Goal: Obtain resource: Download file/media

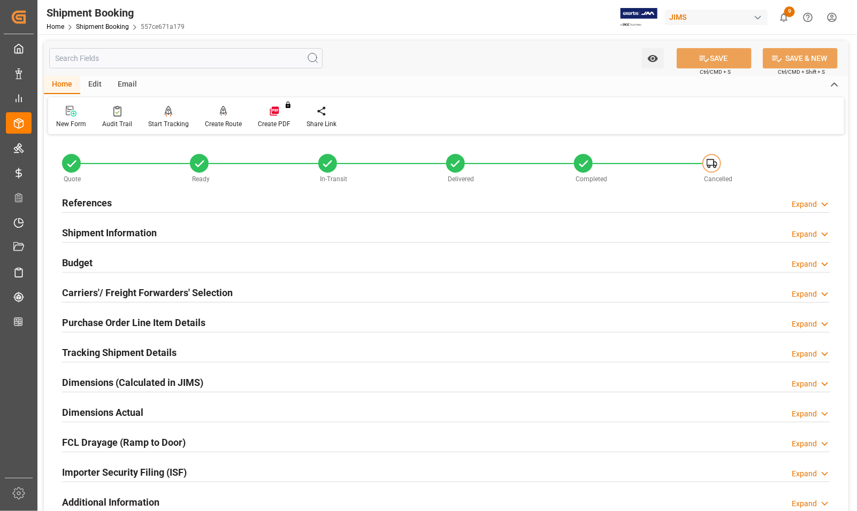
scroll to position [426, 0]
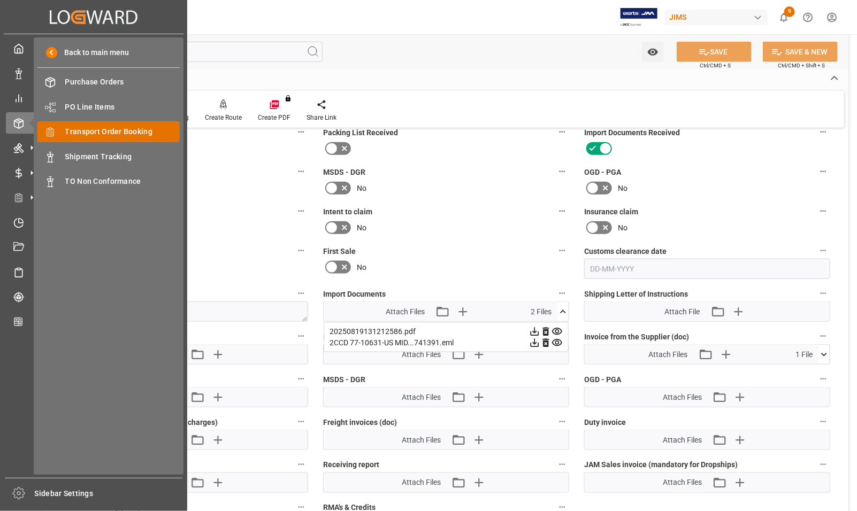
click at [78, 128] on span "Transport Order Booking" at bounding box center [122, 131] width 115 height 11
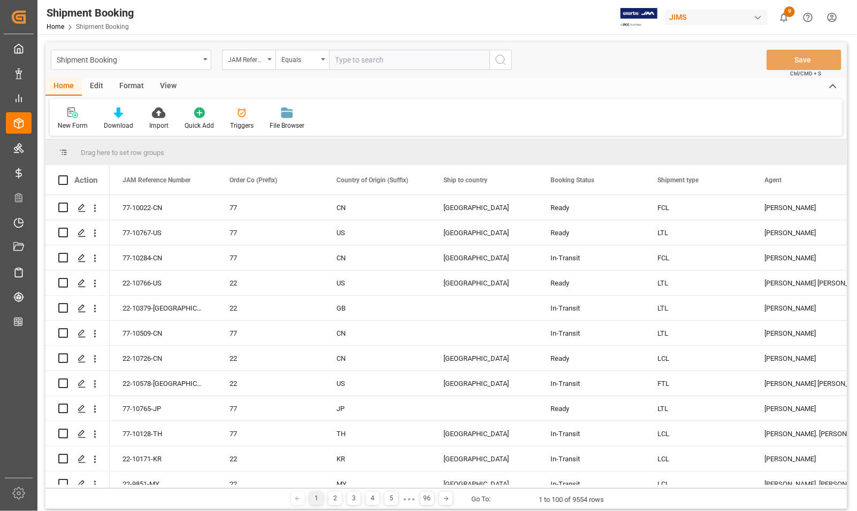
click at [340, 65] on input "text" at bounding box center [409, 60] width 160 height 20
type input "77-10675-RO"
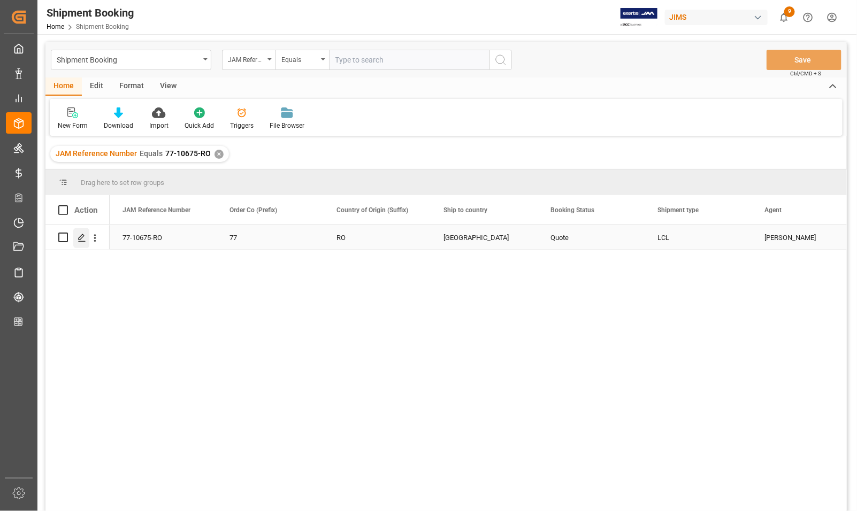
click at [79, 240] on polygon "Press SPACE to select this row." at bounding box center [81, 236] width 5 height 5
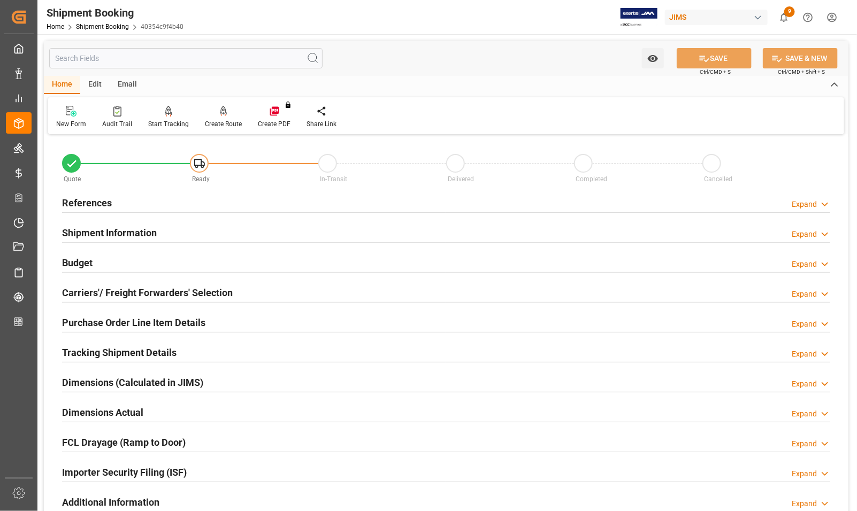
click at [88, 290] on h2 "Carriers'/ Freight Forwarders' Selection" at bounding box center [147, 293] width 171 height 14
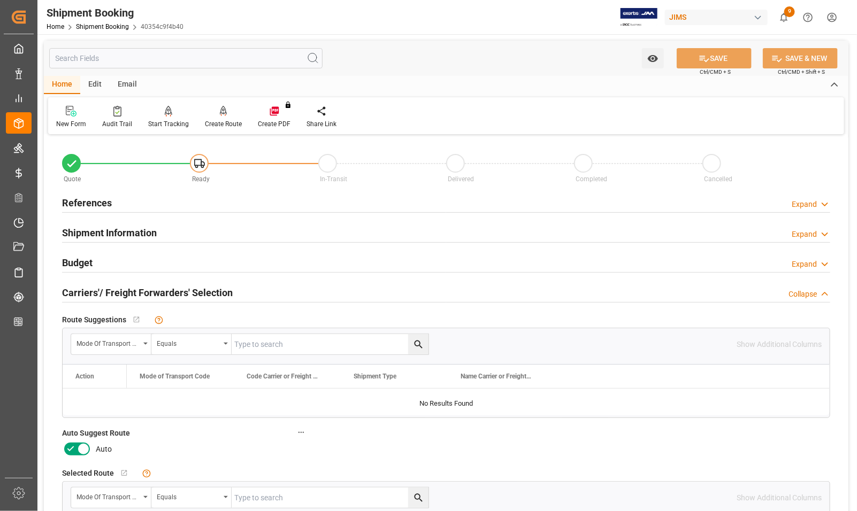
click at [86, 452] on icon at bounding box center [83, 449] width 13 height 13
click at [0, 0] on input "checkbox" at bounding box center [0, 0] width 0 height 0
click at [726, 56] on button "SAVE" at bounding box center [713, 58] width 75 height 20
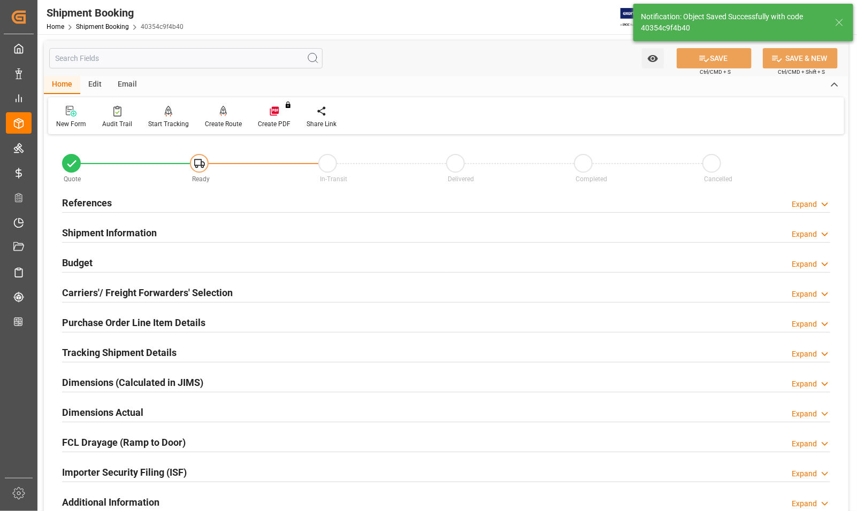
click at [89, 201] on h2 "References" at bounding box center [87, 203] width 50 height 14
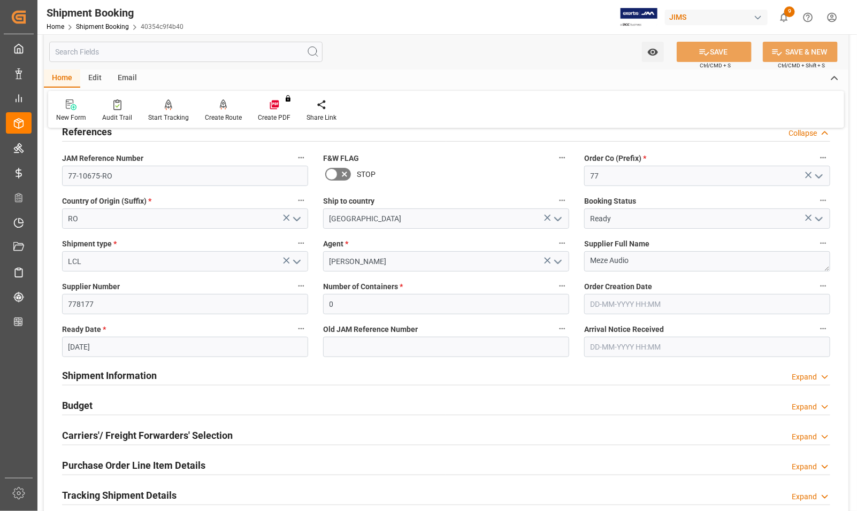
scroll to position [201, 0]
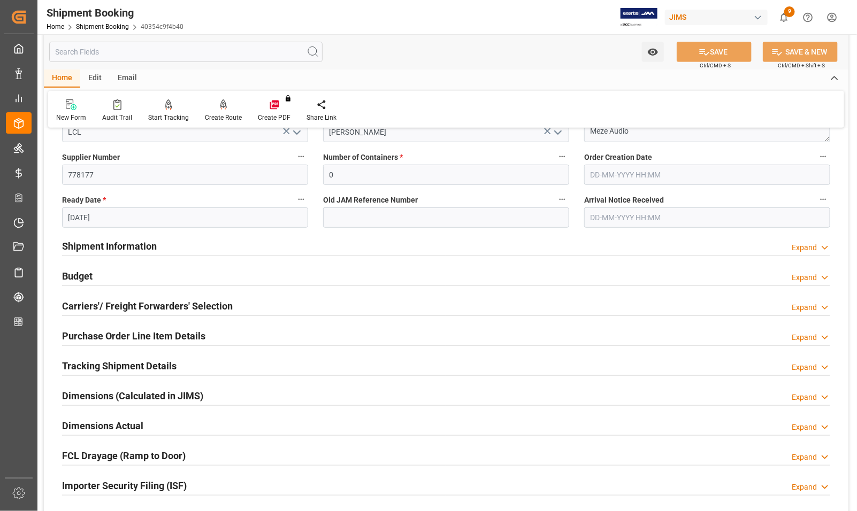
click at [91, 276] on h2 "Budget" at bounding box center [77, 276] width 30 height 14
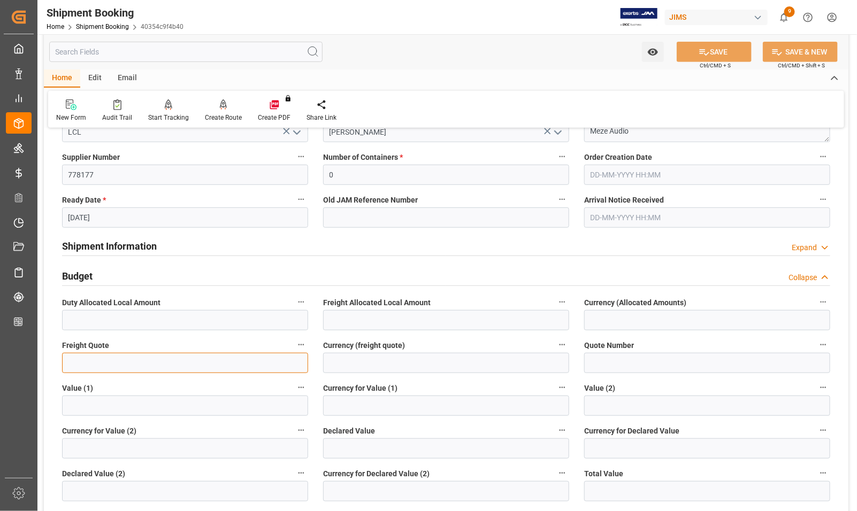
click at [89, 371] on input "text" at bounding box center [185, 363] width 246 height 20
drag, startPoint x: 84, startPoint y: 363, endPoint x: 55, endPoint y: 372, distance: 30.8
click at [60, 367] on div "Freight Quote 0" at bounding box center [185, 355] width 261 height 43
type input "1700"
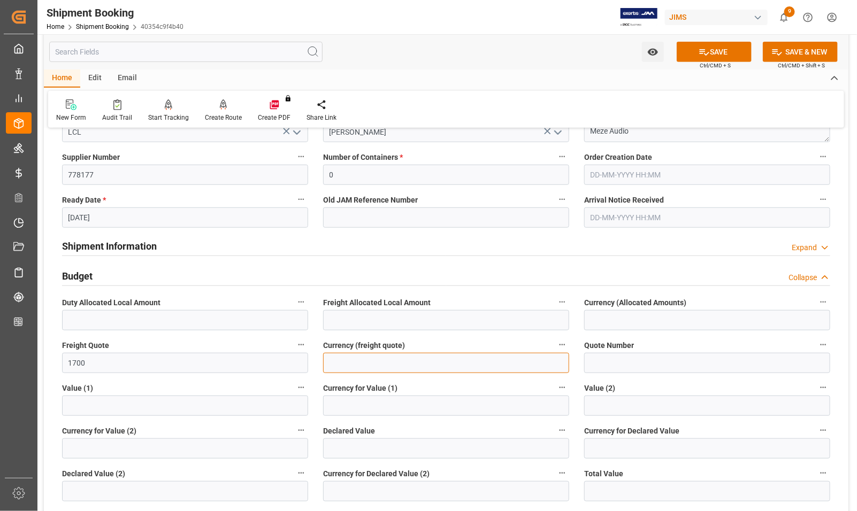
click at [341, 366] on input at bounding box center [446, 363] width 246 height 20
type input "usd"
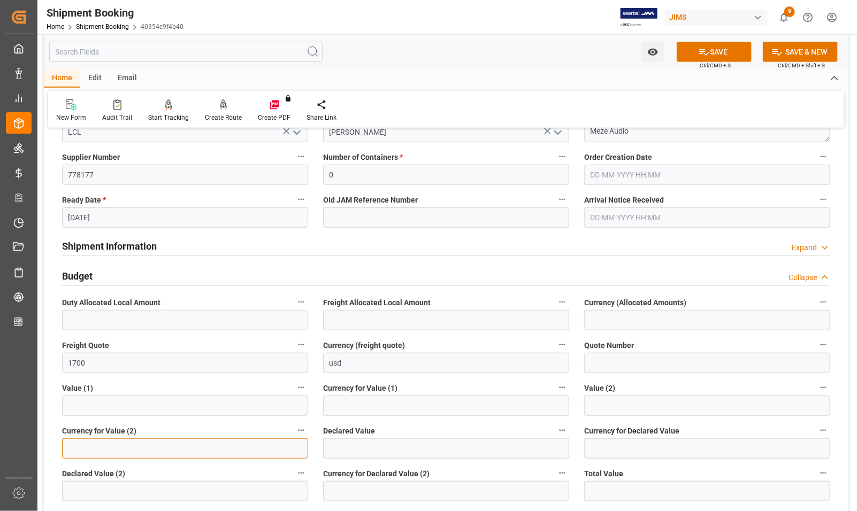
click at [177, 458] on input at bounding box center [185, 449] width 246 height 20
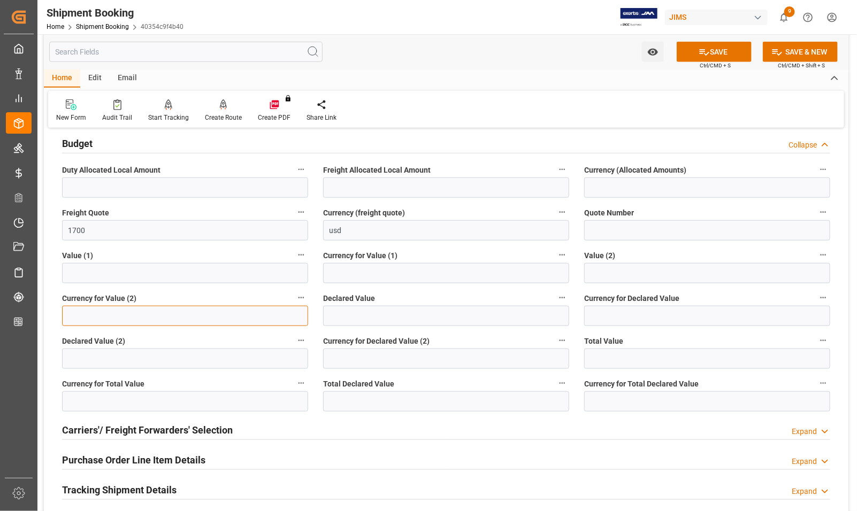
scroll to position [334, 0]
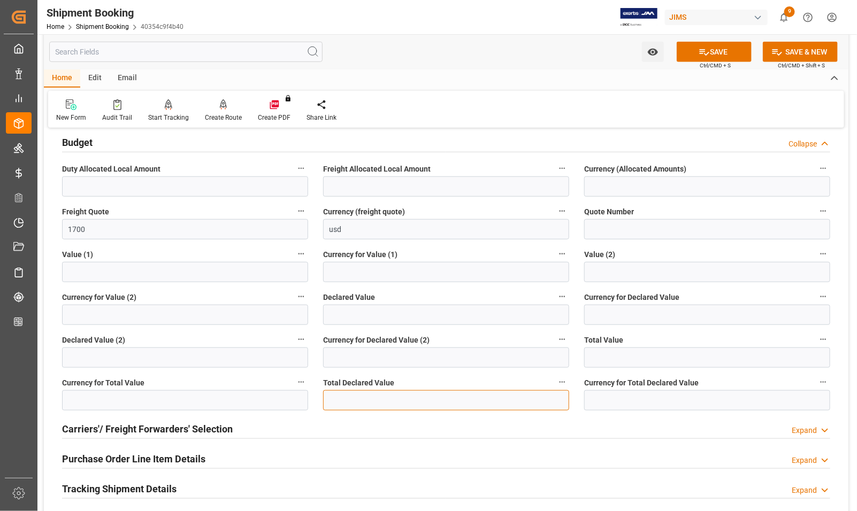
click at [345, 401] on input "text" at bounding box center [446, 400] width 246 height 20
type input "22743"
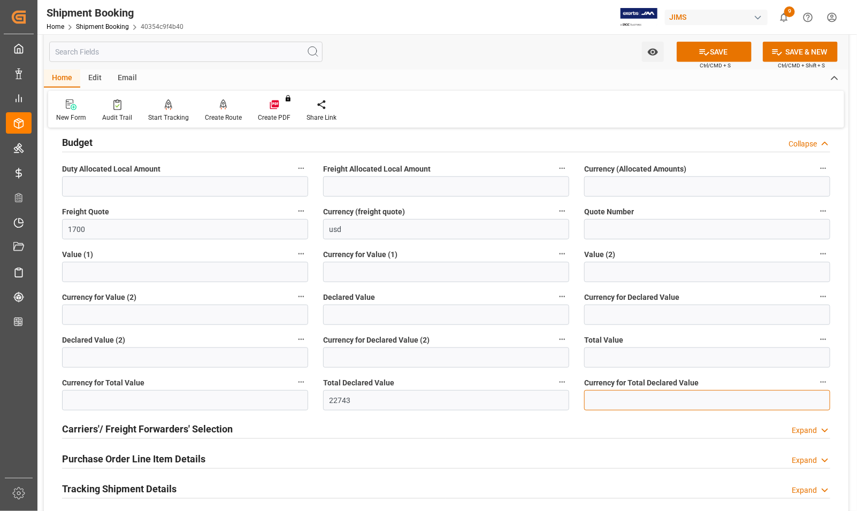
click at [606, 399] on input at bounding box center [707, 400] width 246 height 20
type input "USD"
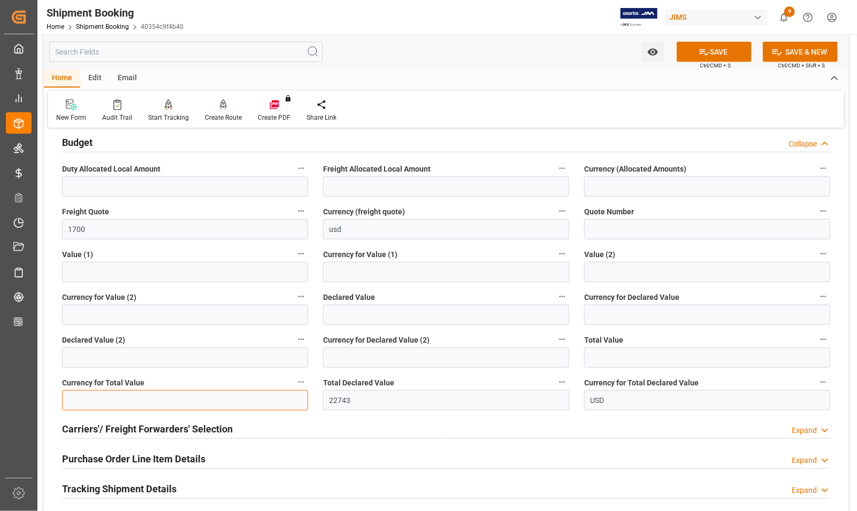
click at [126, 395] on input at bounding box center [185, 400] width 246 height 20
type input "17"
drag, startPoint x: 87, startPoint y: 405, endPoint x: 52, endPoint y: 395, distance: 36.2
click at [52, 395] on div "Quote Ready In-Transit Delivered Completed Cancelled References Collapse JAM Re…" at bounding box center [446, 263] width 804 height 921
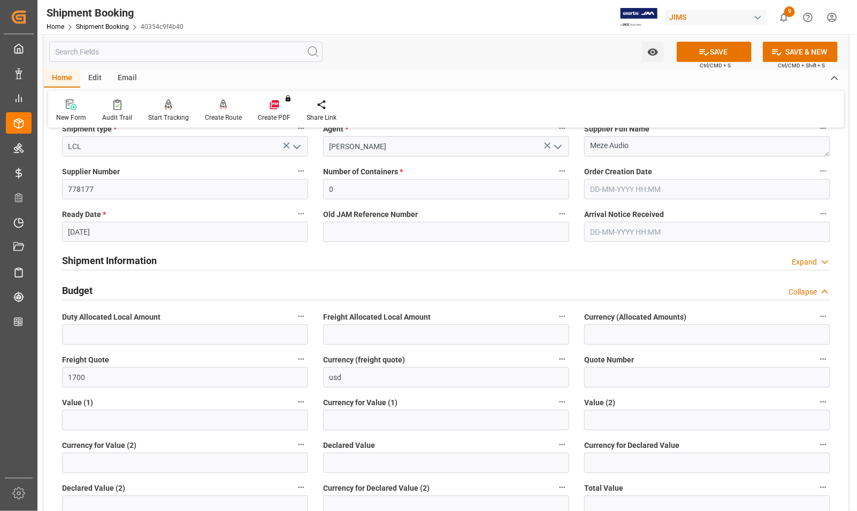
scroll to position [134, 0]
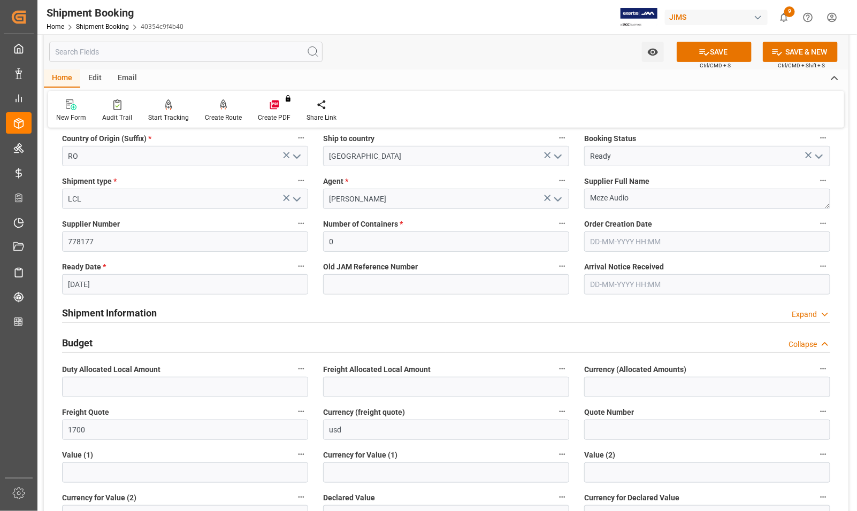
click at [84, 314] on h2 "Shipment Information" at bounding box center [109, 313] width 95 height 14
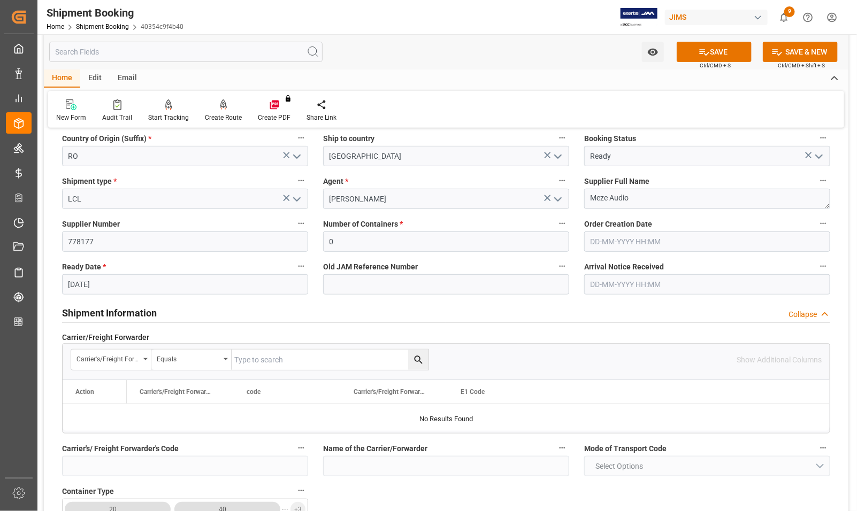
click at [84, 314] on h2 "Shipment Information" at bounding box center [109, 313] width 95 height 14
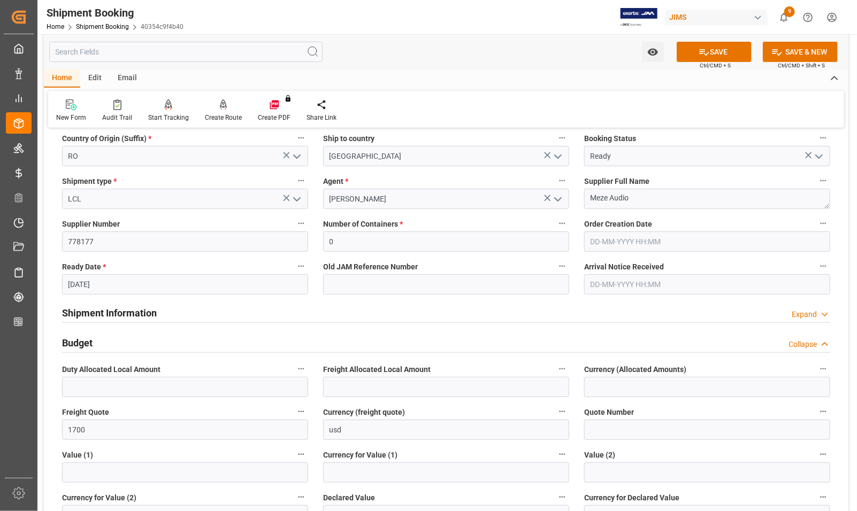
click at [84, 314] on h2 "Shipment Information" at bounding box center [109, 313] width 95 height 14
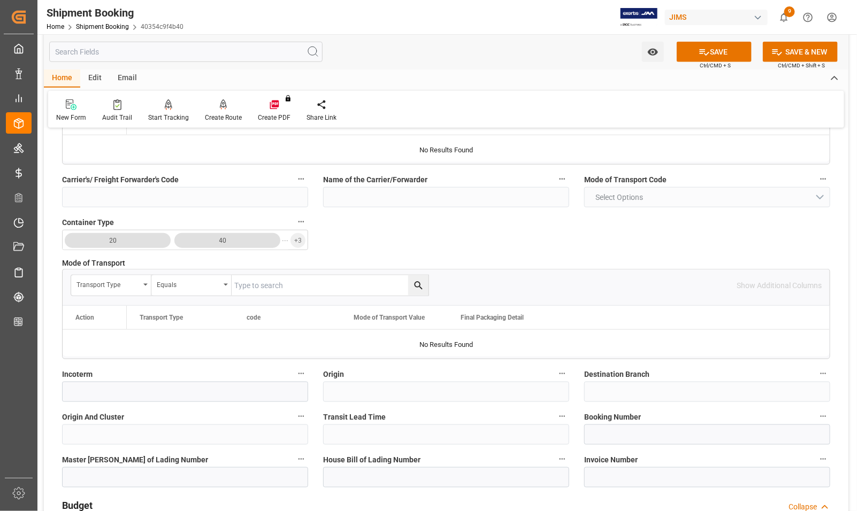
scroll to position [401, 0]
click at [694, 53] on button "SAVE" at bounding box center [713, 52] width 75 height 20
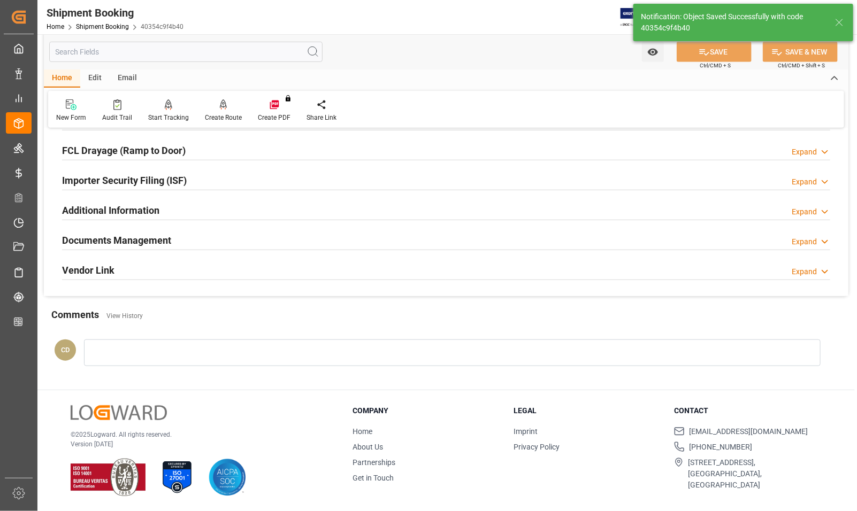
scroll to position [187, 0]
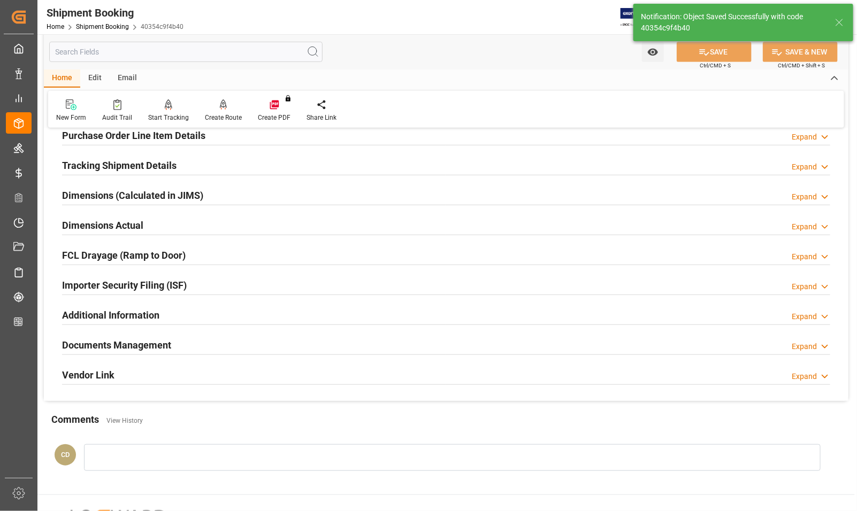
click at [98, 225] on h2 "Dimensions Actual" at bounding box center [102, 225] width 81 height 14
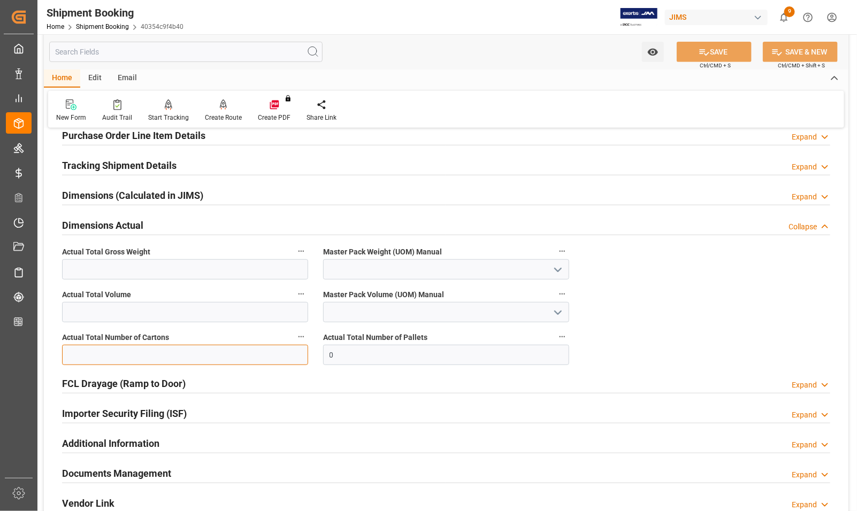
click at [76, 363] on input "text" at bounding box center [185, 355] width 246 height 20
type input "17"
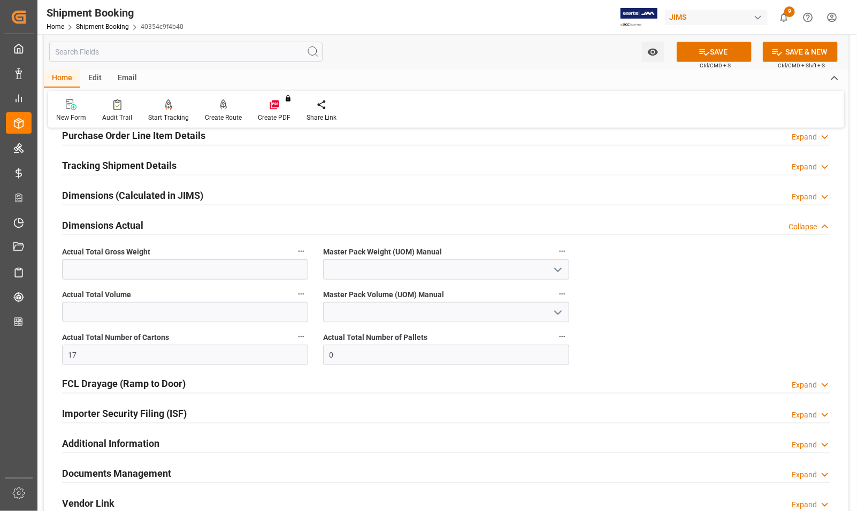
click at [552, 268] on icon "open menu" at bounding box center [557, 270] width 13 height 13
click at [380, 288] on div "KG" at bounding box center [446, 293] width 245 height 24
type input "KG"
click at [78, 271] on input "text" at bounding box center [185, 269] width 246 height 20
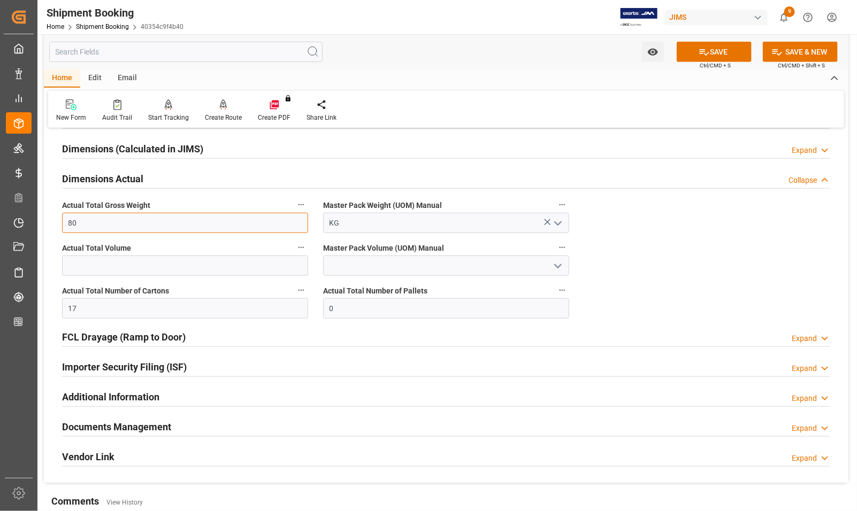
scroll to position [321, 0]
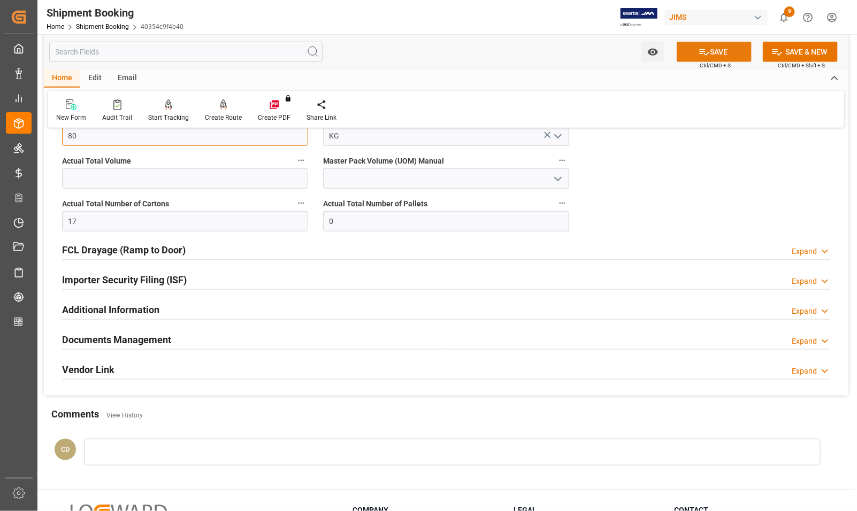
type input "80"
click at [704, 51] on icon at bounding box center [703, 52] width 11 height 11
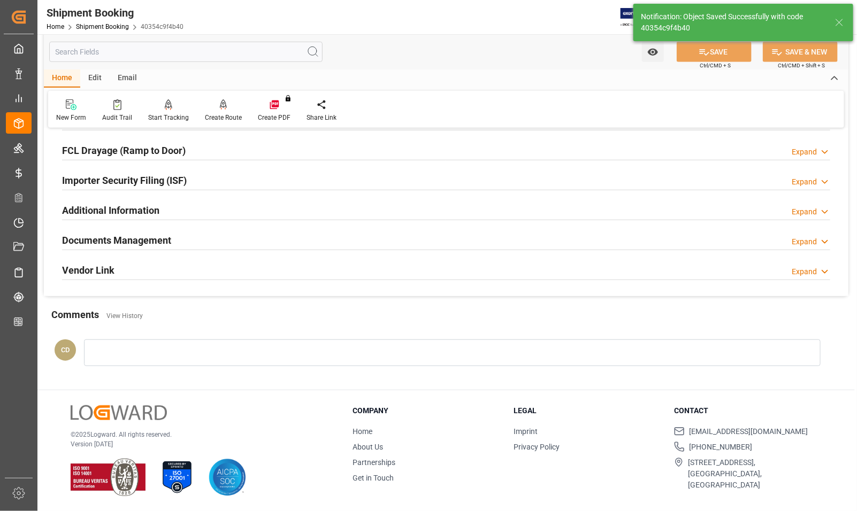
scroll to position [293, 0]
click at [94, 236] on h2 "Documents Management" at bounding box center [116, 240] width 109 height 14
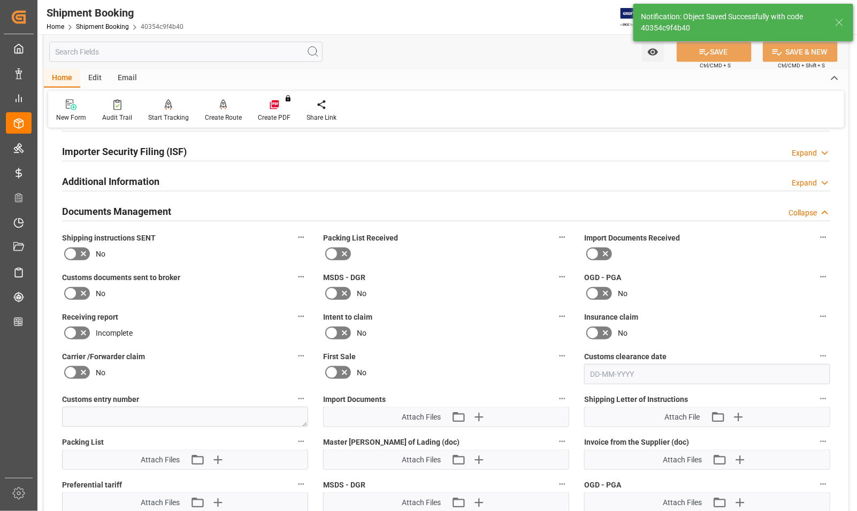
click at [595, 241] on span "Import Documents Received" at bounding box center [632, 238] width 96 height 11
click at [816, 241] on button "Import Documents Received" at bounding box center [823, 237] width 14 height 14
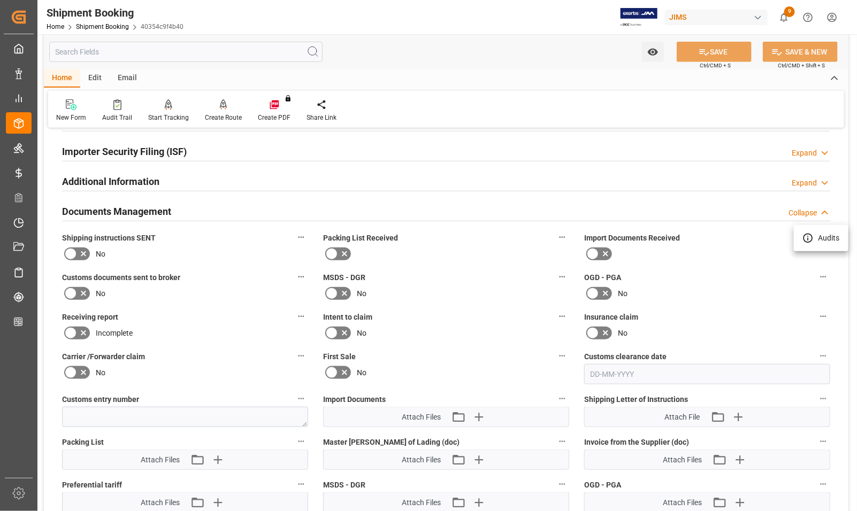
click at [70, 292] on div at bounding box center [428, 255] width 857 height 511
click at [71, 291] on icon at bounding box center [70, 293] width 13 height 13
click at [0, 0] on input "checkbox" at bounding box center [0, 0] width 0 height 0
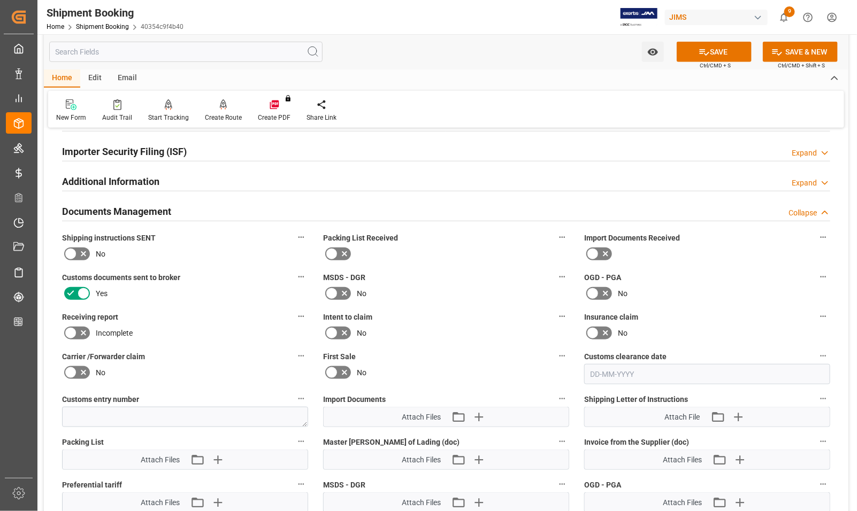
click at [595, 253] on icon at bounding box center [592, 254] width 13 height 13
click at [0, 0] on input "checkbox" at bounding box center [0, 0] width 0 height 0
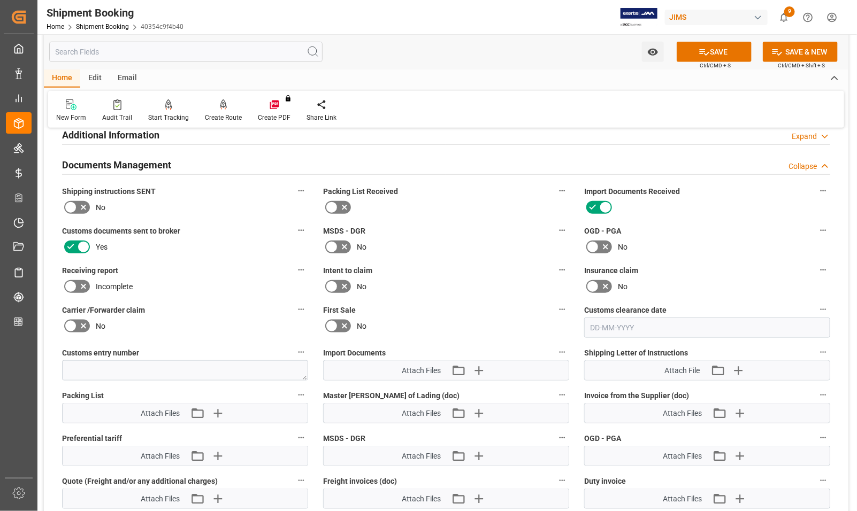
scroll to position [388, 0]
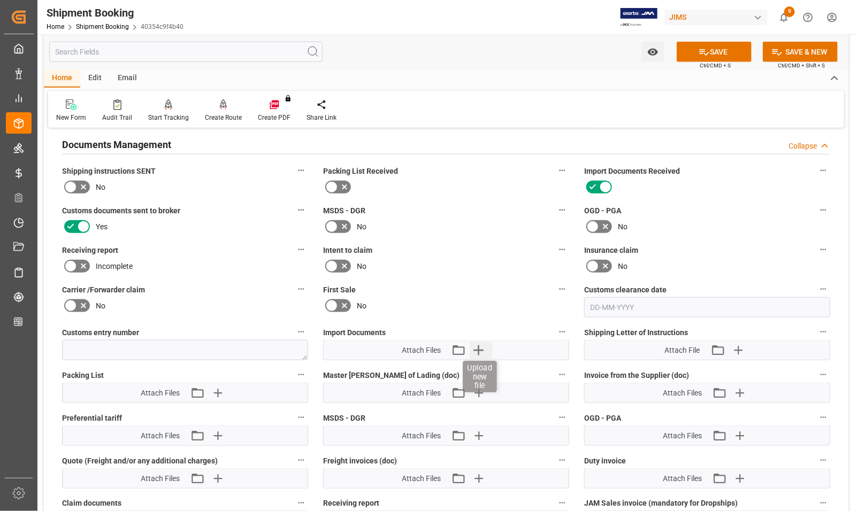
click at [479, 346] on icon "button" at bounding box center [478, 350] width 10 height 10
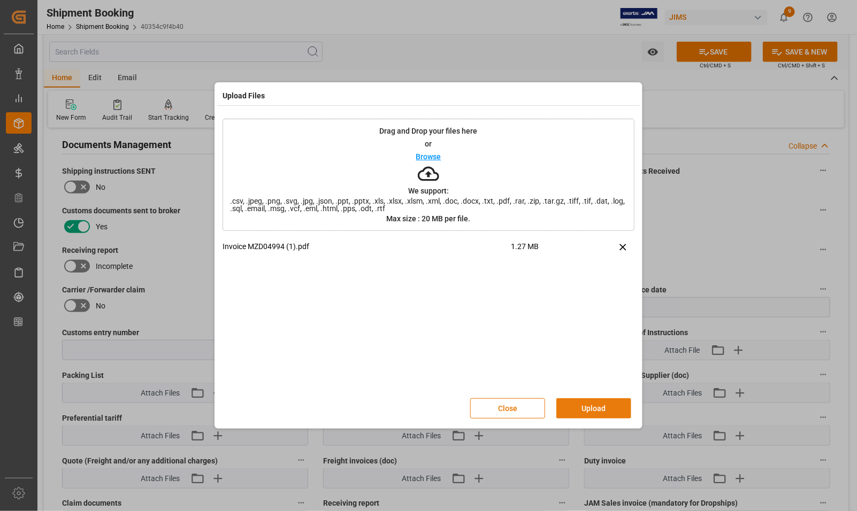
click at [597, 412] on button "Upload" at bounding box center [593, 408] width 75 height 20
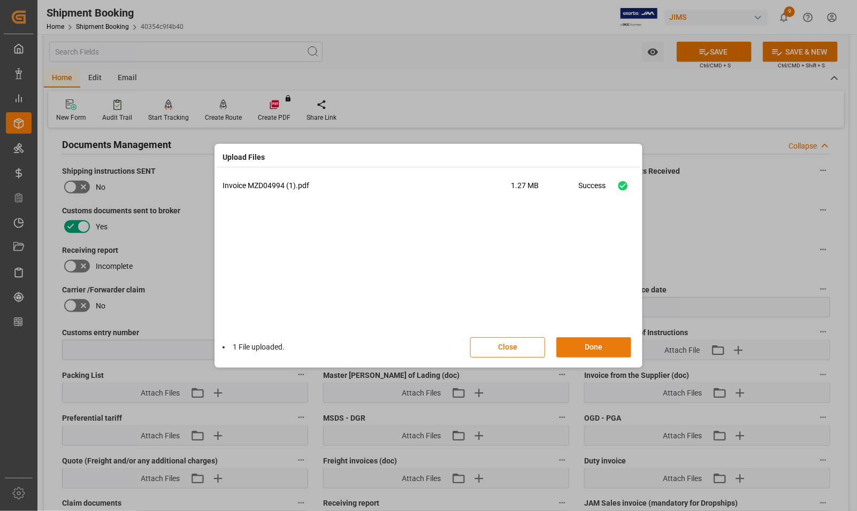
click at [594, 348] on button "Done" at bounding box center [593, 347] width 75 height 20
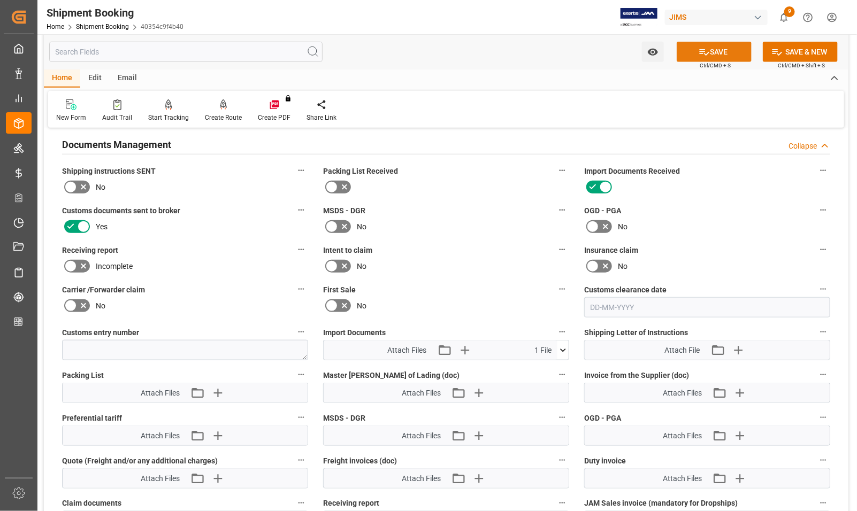
click at [707, 47] on button "SAVE" at bounding box center [713, 52] width 75 height 20
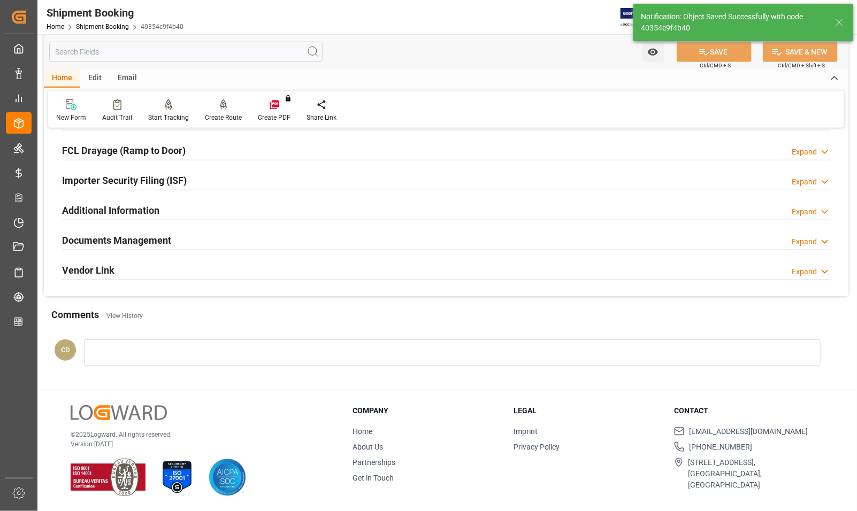
scroll to position [293, 0]
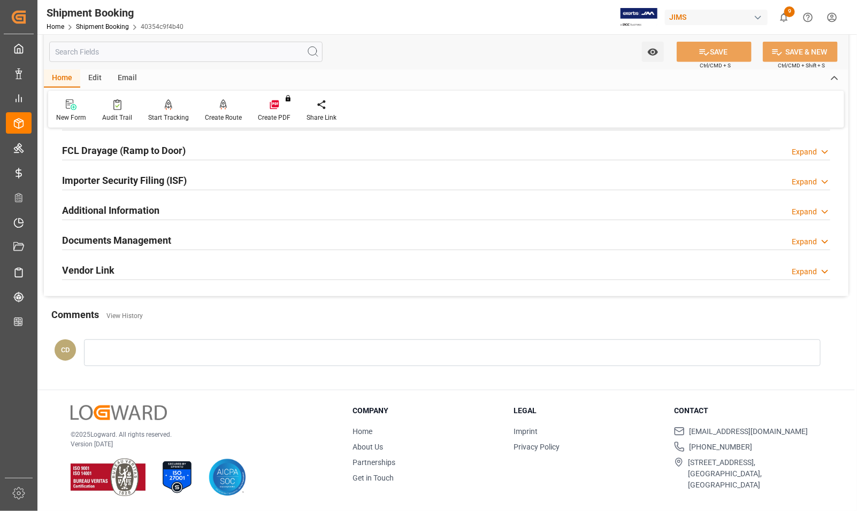
click at [87, 237] on h2 "Documents Management" at bounding box center [116, 240] width 109 height 14
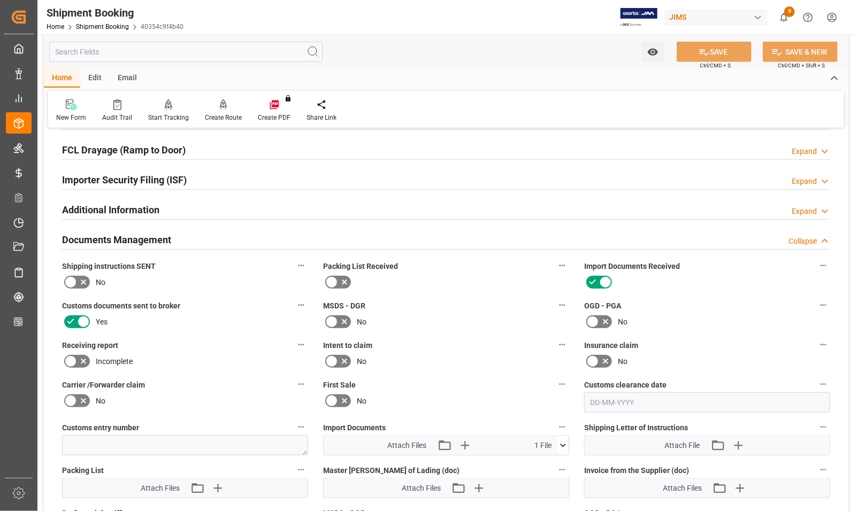
scroll to position [388, 0]
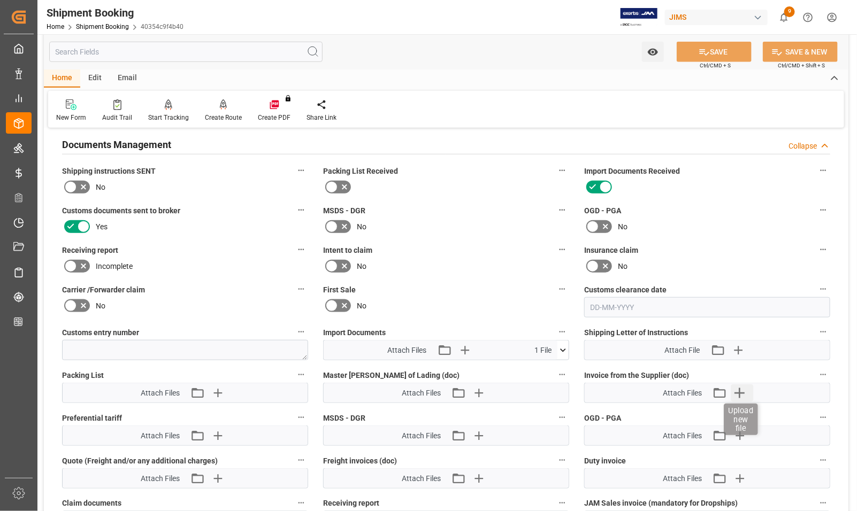
click at [737, 393] on icon "button" at bounding box center [739, 393] width 17 height 17
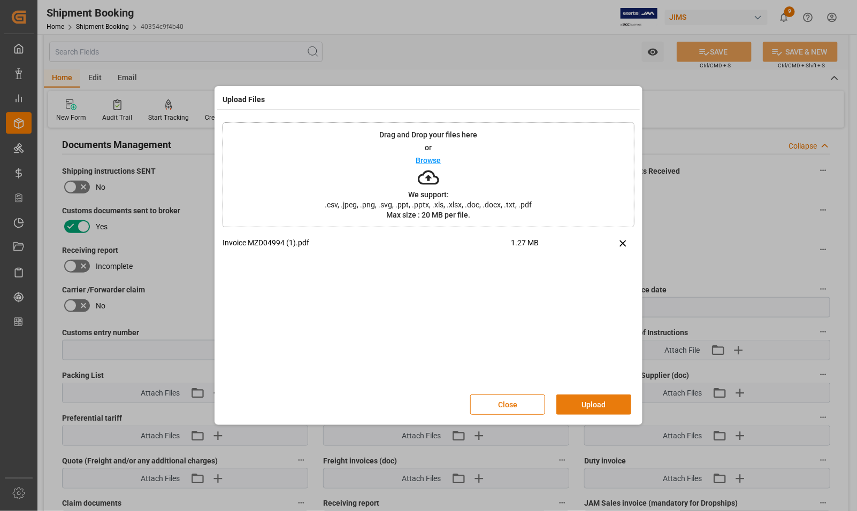
click at [587, 407] on button "Upload" at bounding box center [593, 405] width 75 height 20
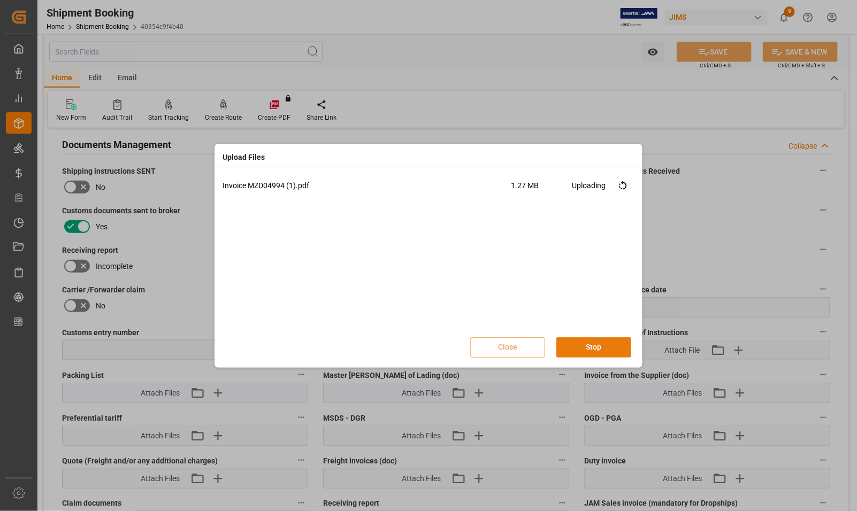
click at [586, 342] on button "Stop" at bounding box center [593, 347] width 75 height 20
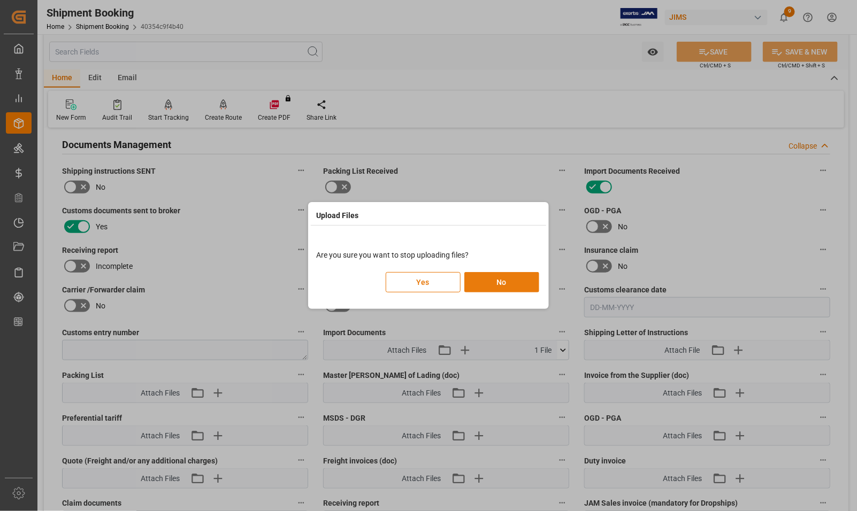
click at [501, 281] on button "No" at bounding box center [501, 282] width 75 height 20
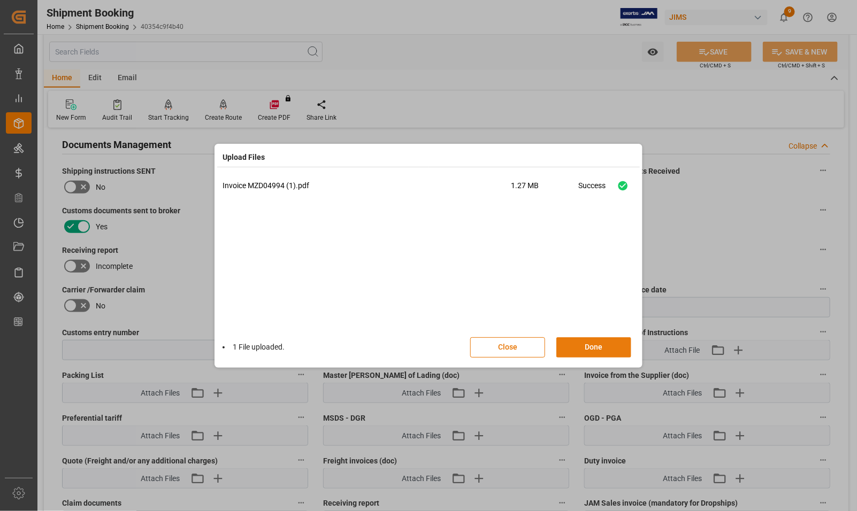
click at [587, 345] on button "Done" at bounding box center [593, 347] width 75 height 20
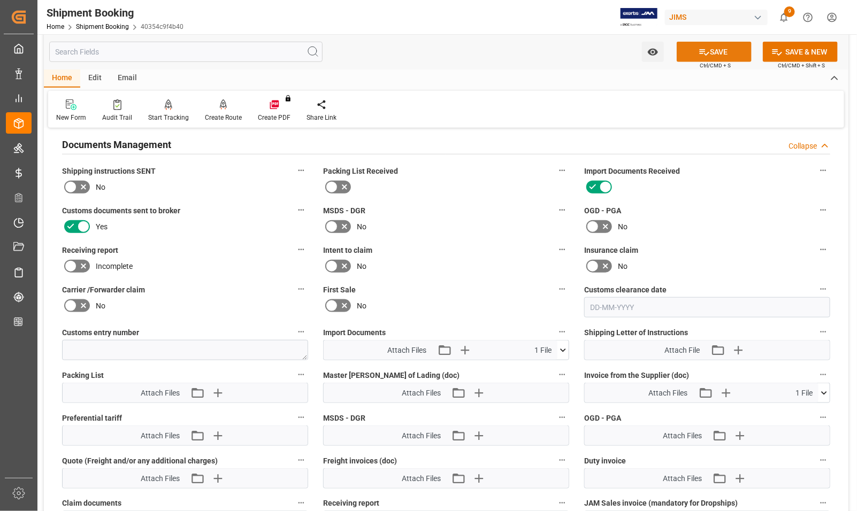
click at [698, 48] on icon at bounding box center [703, 52] width 11 height 11
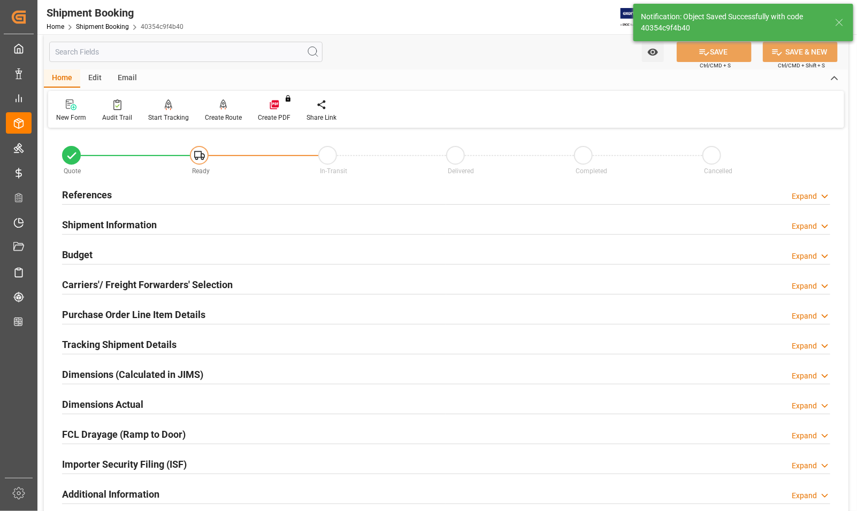
scroll to position [0, 0]
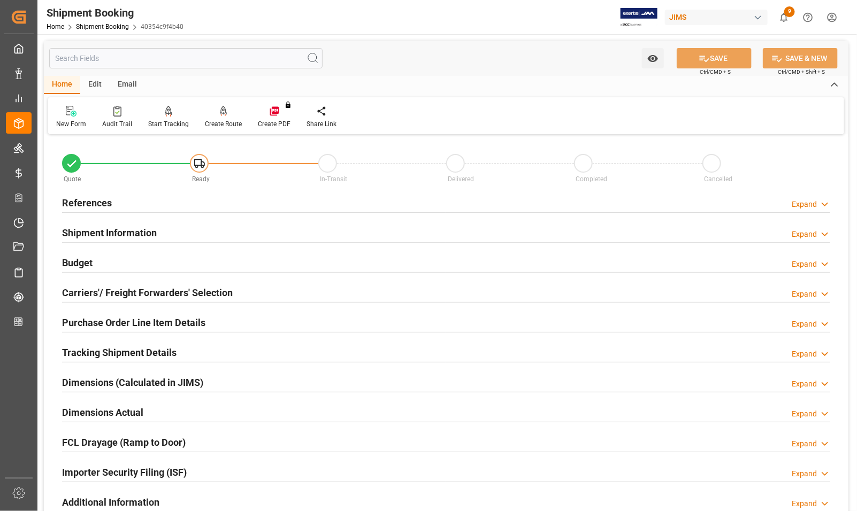
click at [73, 201] on h2 "References" at bounding box center [87, 203] width 50 height 14
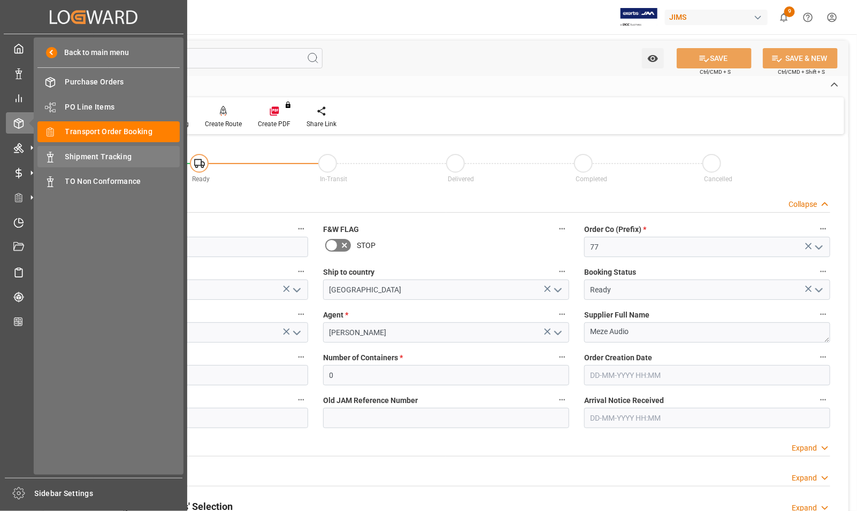
click at [75, 156] on span "Shipment Tracking" at bounding box center [122, 156] width 115 height 11
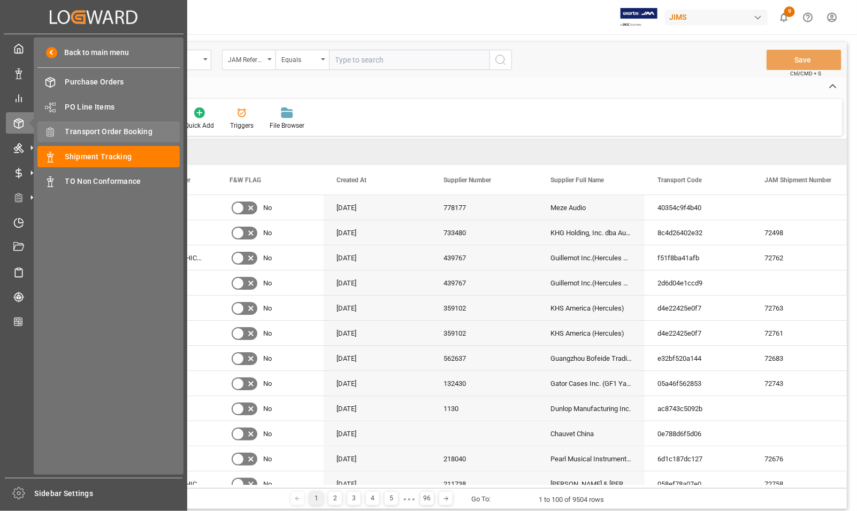
click at [70, 129] on span "Transport Order Booking" at bounding box center [122, 131] width 115 height 11
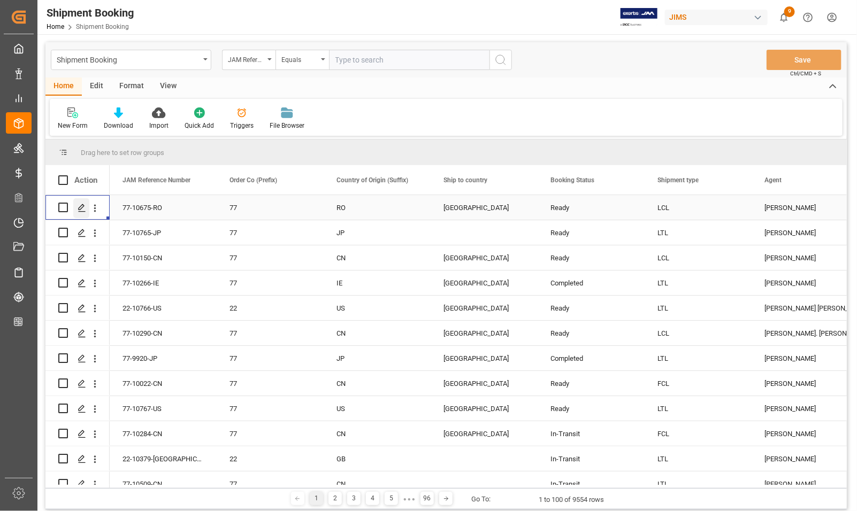
click at [79, 206] on icon "Press SPACE to select this row." at bounding box center [82, 208] width 9 height 9
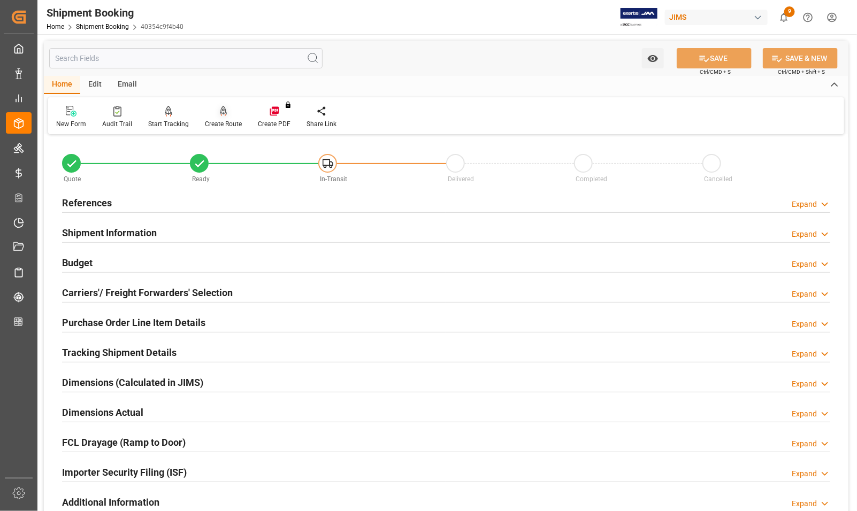
click at [218, 121] on div "Create Route" at bounding box center [223, 124] width 37 height 10
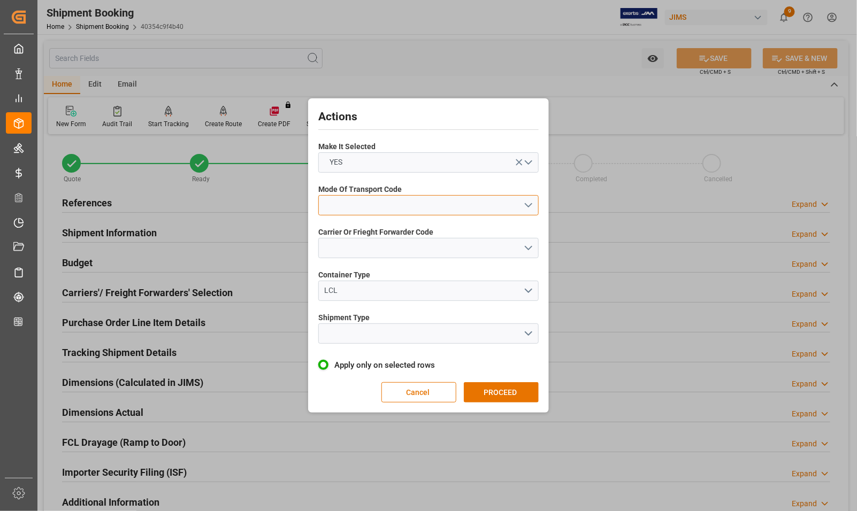
click at [362, 204] on button "open menu" at bounding box center [428, 205] width 220 height 20
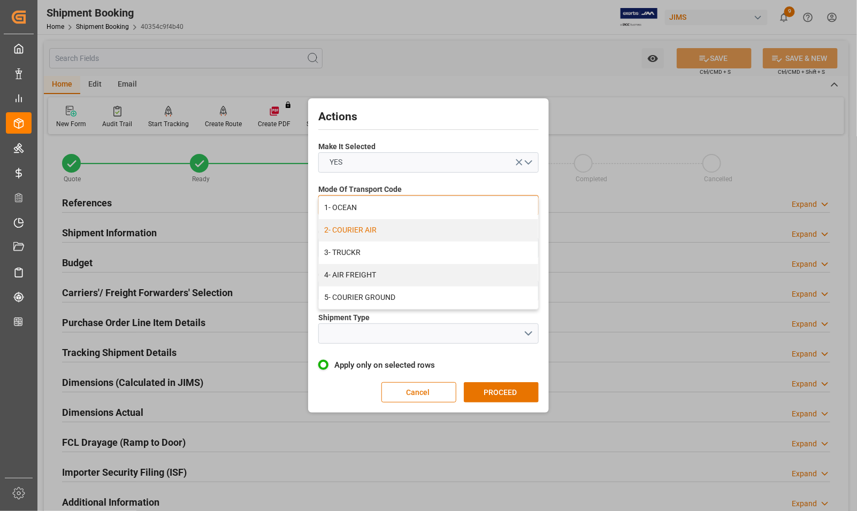
click at [353, 230] on div "2- COURIER AIR" at bounding box center [428, 230] width 219 height 22
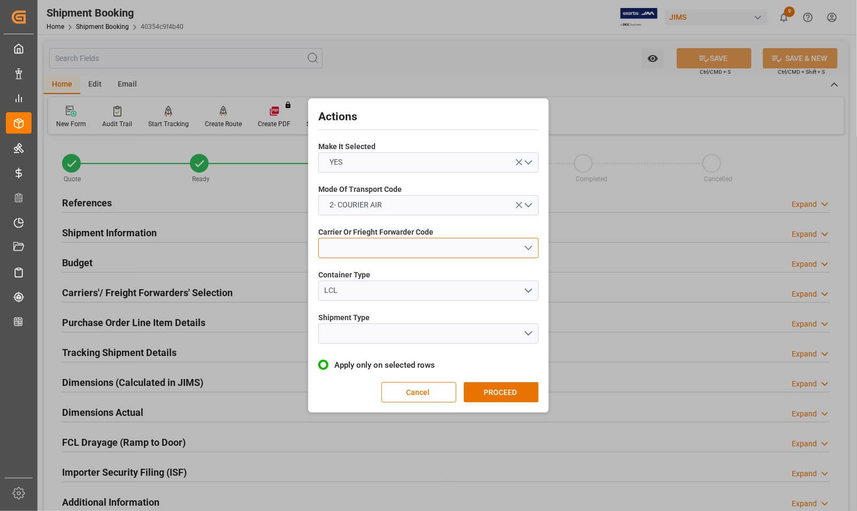
click at [353, 249] on button "open menu" at bounding box center [428, 248] width 220 height 20
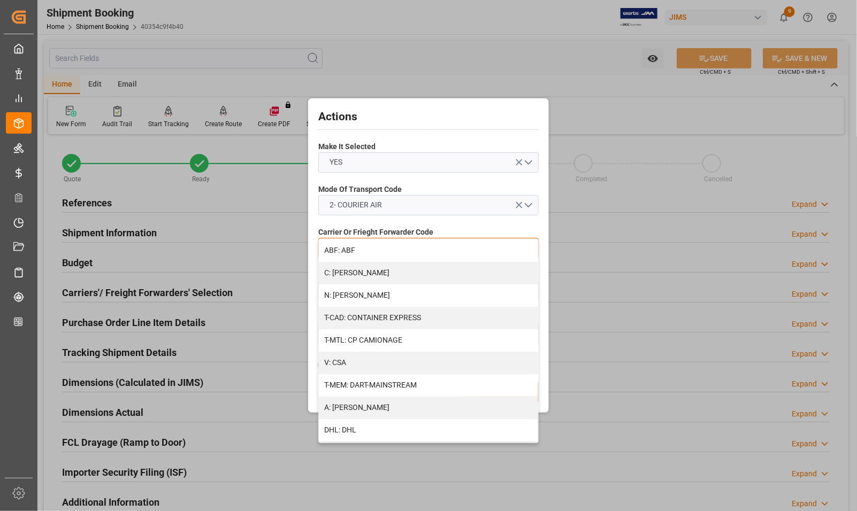
click at [360, 431] on div "DHL: DHL" at bounding box center [428, 430] width 219 height 22
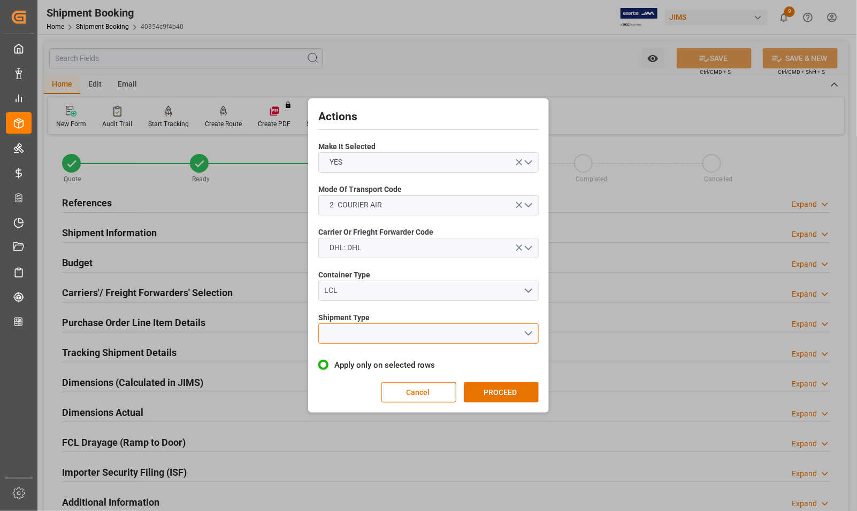
click at [355, 332] on button "open menu" at bounding box center [428, 334] width 220 height 20
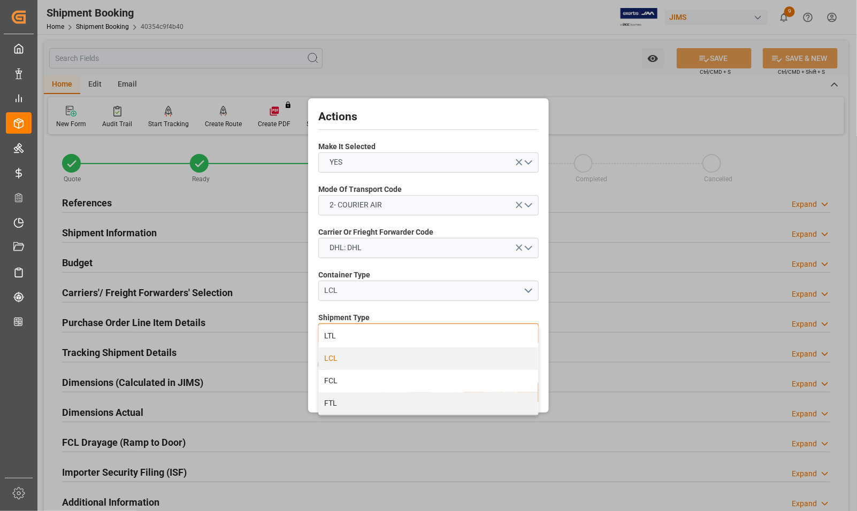
click at [339, 359] on div "LCL" at bounding box center [428, 359] width 219 height 22
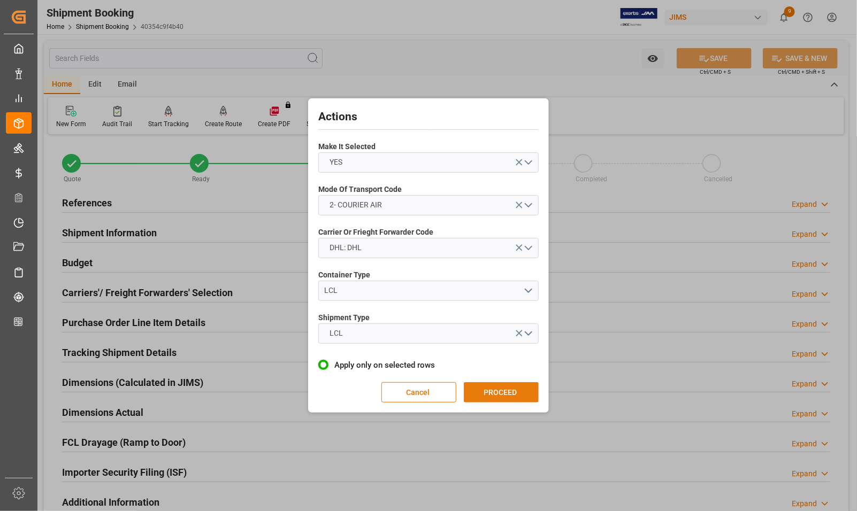
click at [507, 395] on button "PROCEED" at bounding box center [501, 392] width 75 height 20
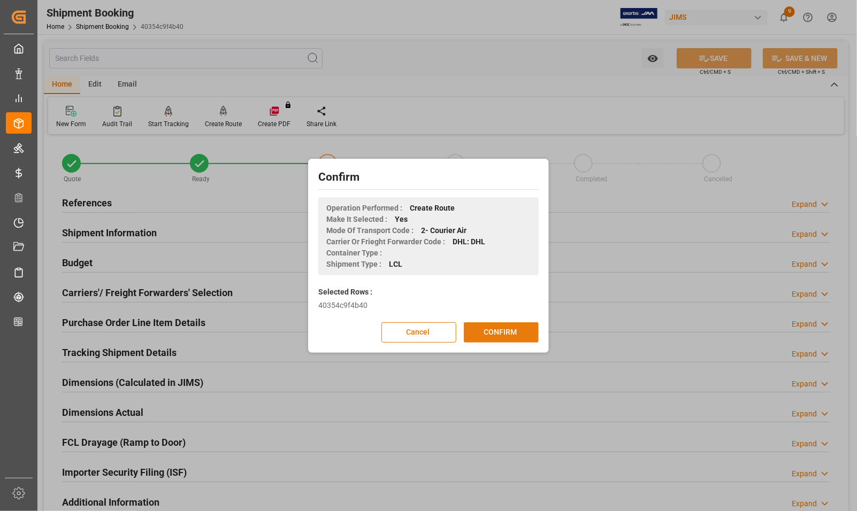
click at [503, 335] on button "CONFIRM" at bounding box center [501, 332] width 75 height 20
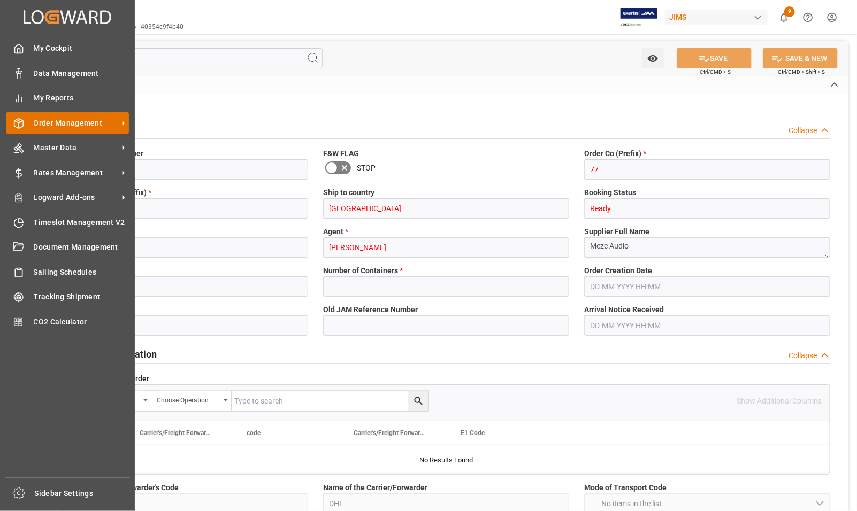
click at [43, 124] on span "Order Management" at bounding box center [76, 123] width 84 height 11
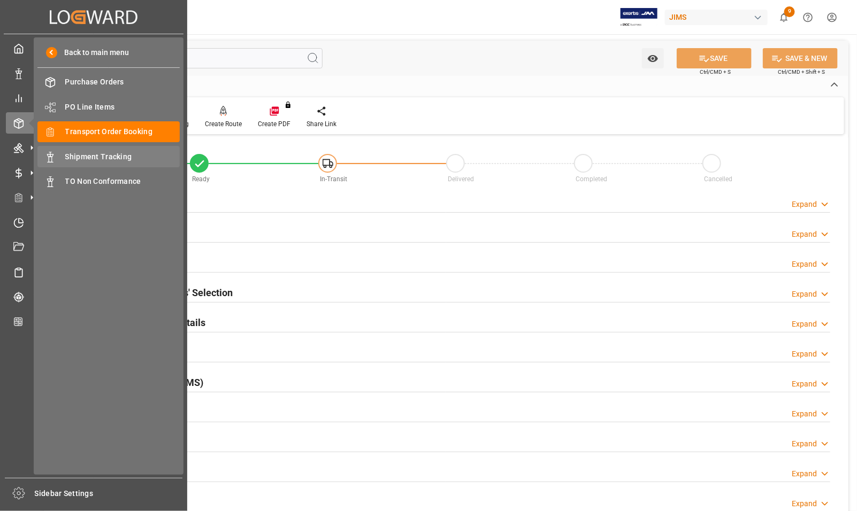
click at [82, 158] on span "Shipment Tracking" at bounding box center [122, 156] width 115 height 11
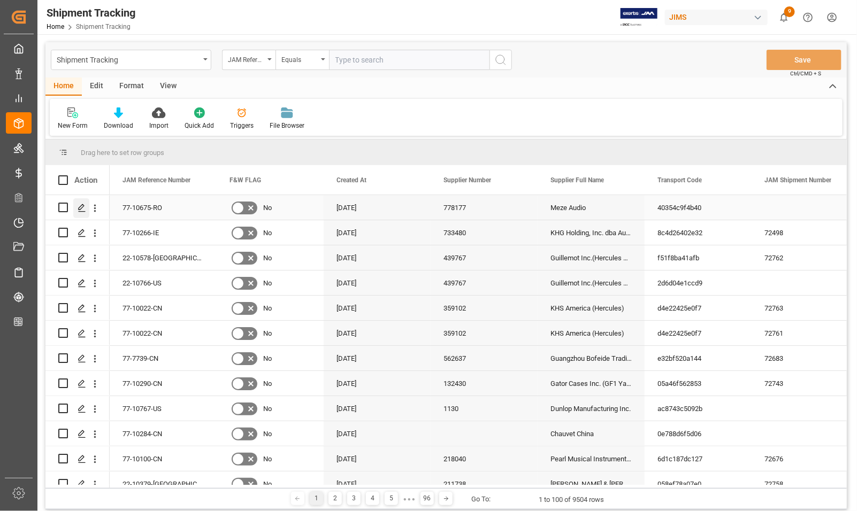
click at [80, 206] on icon "Press SPACE to select this row." at bounding box center [82, 208] width 9 height 9
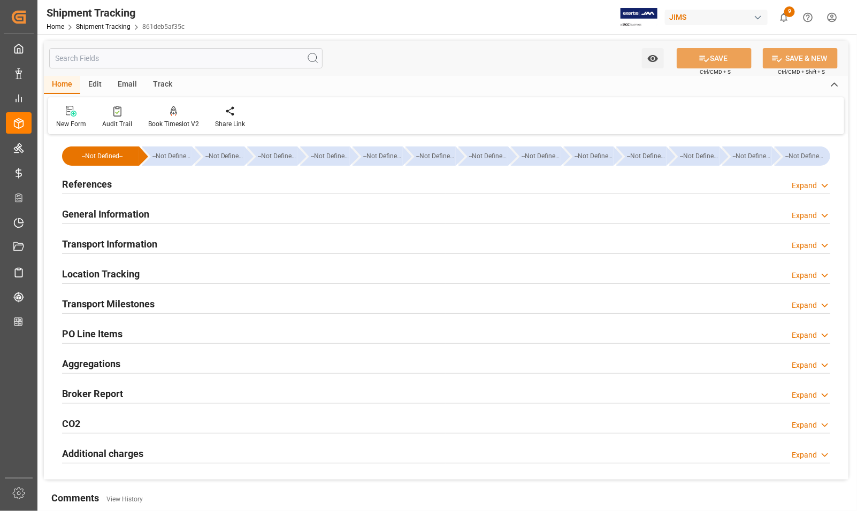
click at [82, 212] on h2 "General Information" at bounding box center [105, 214] width 87 height 14
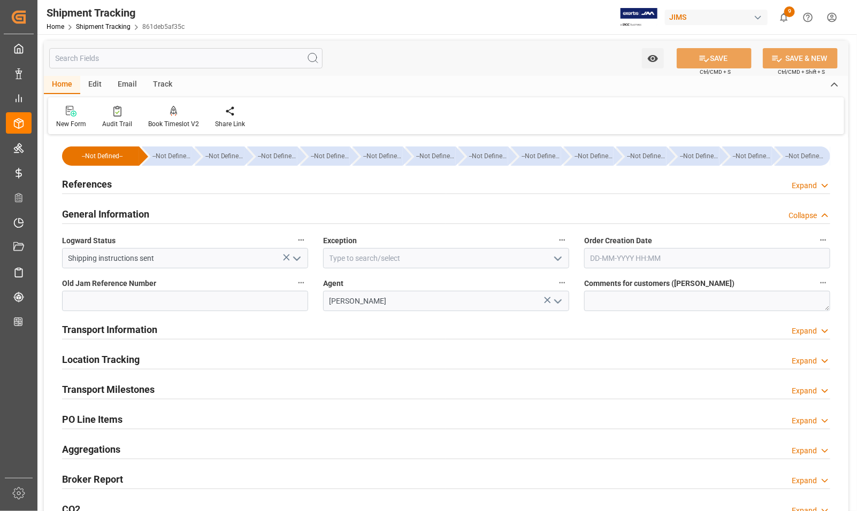
click at [81, 213] on h2 "General Information" at bounding box center [105, 214] width 87 height 14
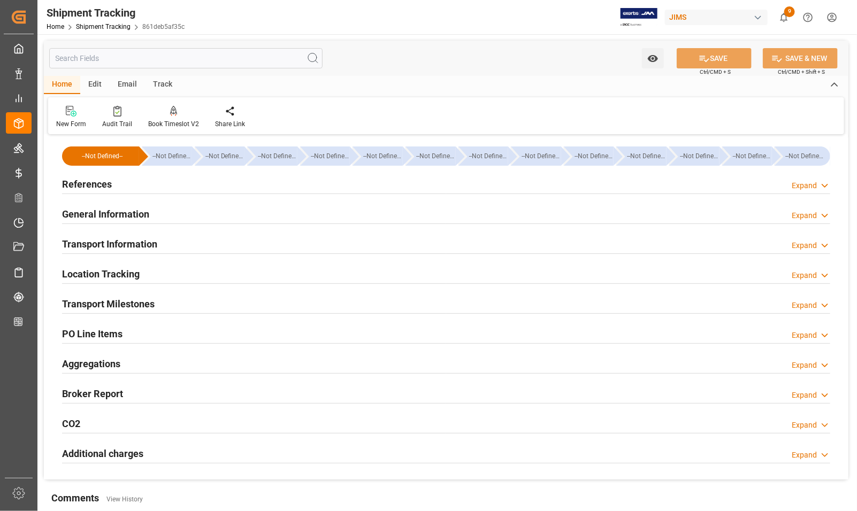
click at [79, 185] on h2 "References" at bounding box center [87, 184] width 50 height 14
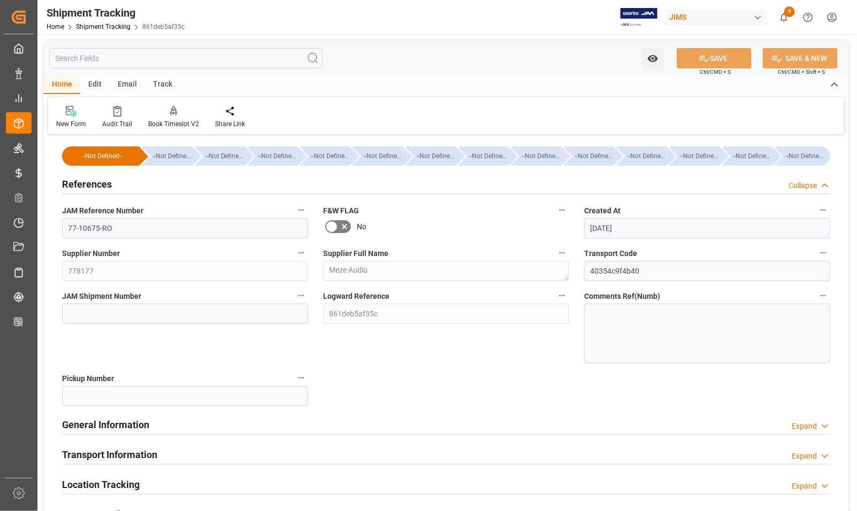
click at [78, 186] on h2 "References" at bounding box center [87, 184] width 50 height 14
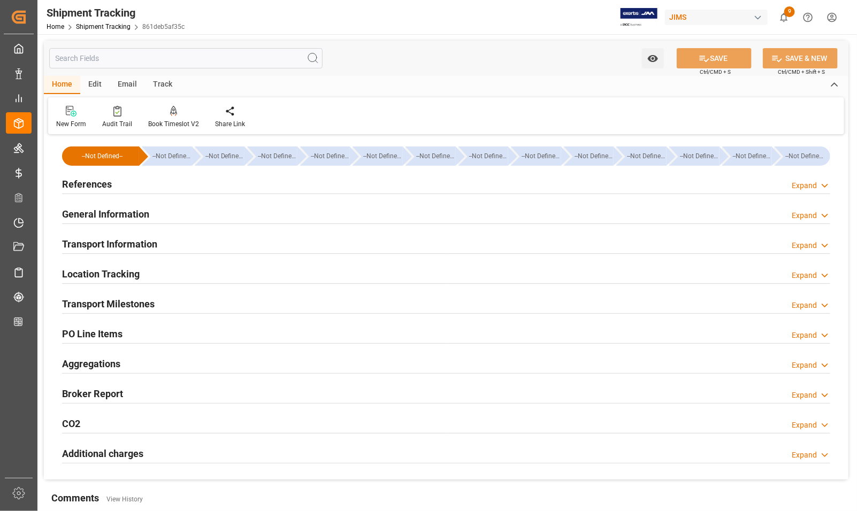
click at [82, 302] on h2 "Transport Milestones" at bounding box center [108, 304] width 93 height 14
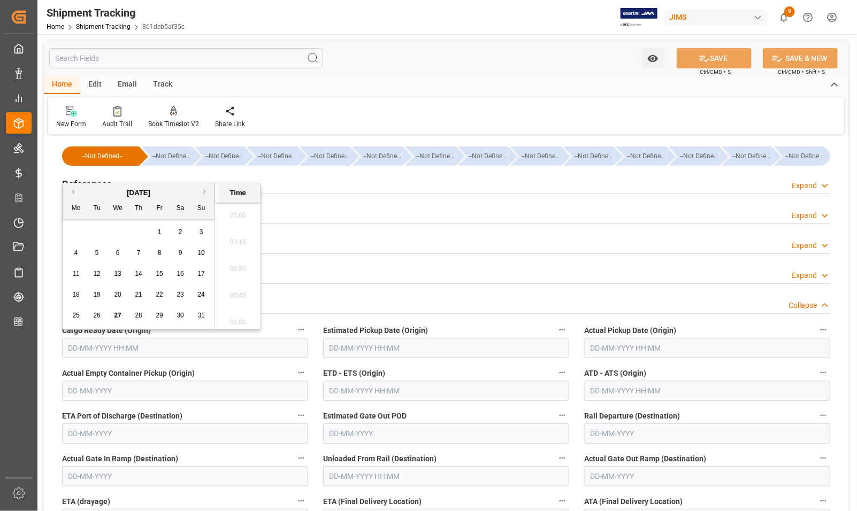
click at [152, 340] on input "text" at bounding box center [185, 348] width 246 height 20
click at [68, 306] on div "25 26 27 28 29 30 31" at bounding box center [139, 315] width 146 height 21
click at [99, 316] on span "26" at bounding box center [96, 315] width 7 height 7
type input "26-08-2025 00:00"
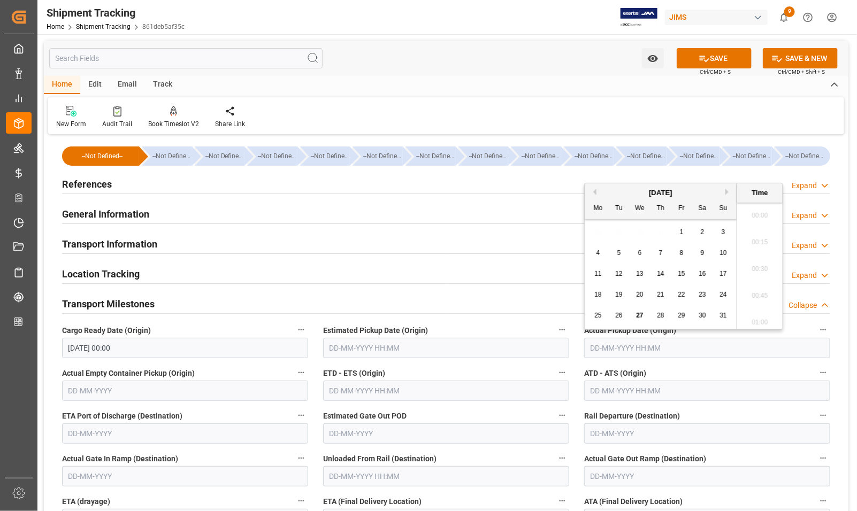
click at [632, 345] on input "text" at bounding box center [707, 348] width 246 height 20
click at [591, 319] on div "25" at bounding box center [597, 316] width 13 height 13
click at [617, 319] on span "26" at bounding box center [618, 315] width 7 height 7
type input "26-08-2025 00:00"
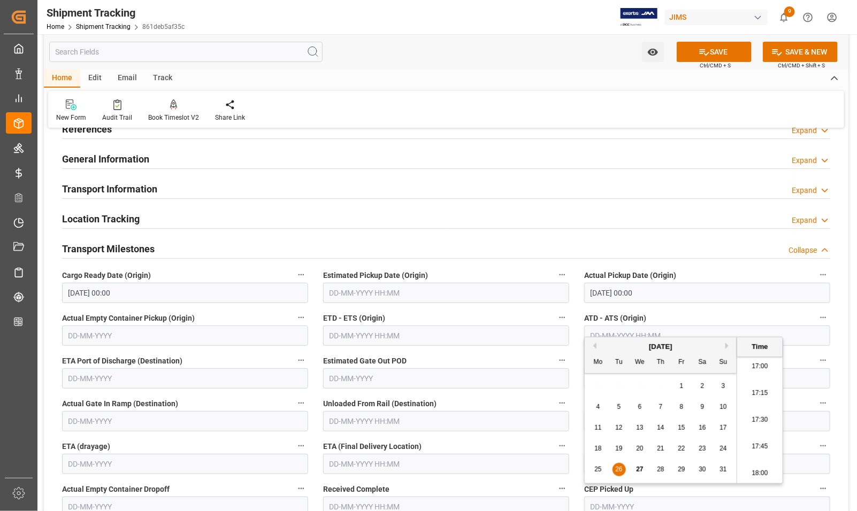
scroll to position [67, 0]
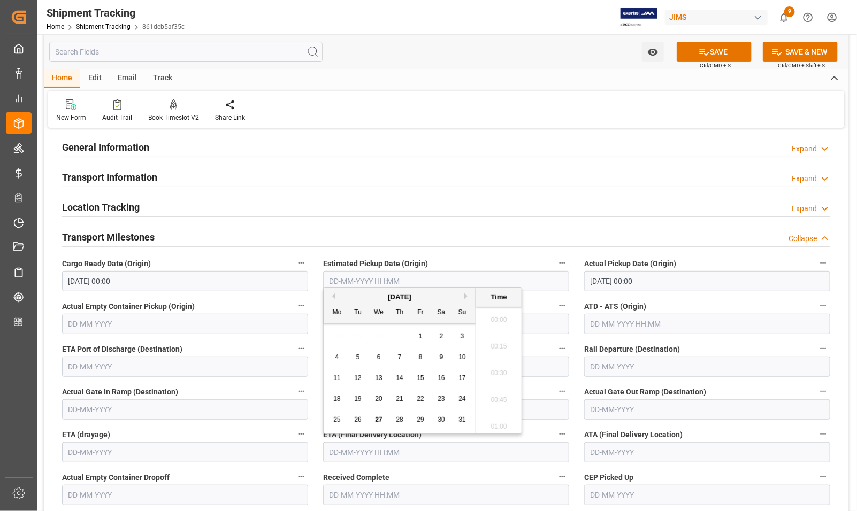
click at [392, 455] on input "text" at bounding box center [446, 452] width 246 height 20
click at [329, 412] on div "25 26 27 28 29 30 31" at bounding box center [400, 420] width 146 height 21
click at [464, 295] on button "Next Month" at bounding box center [467, 296] width 6 height 6
click at [380, 339] on span "3" at bounding box center [379, 336] width 4 height 7
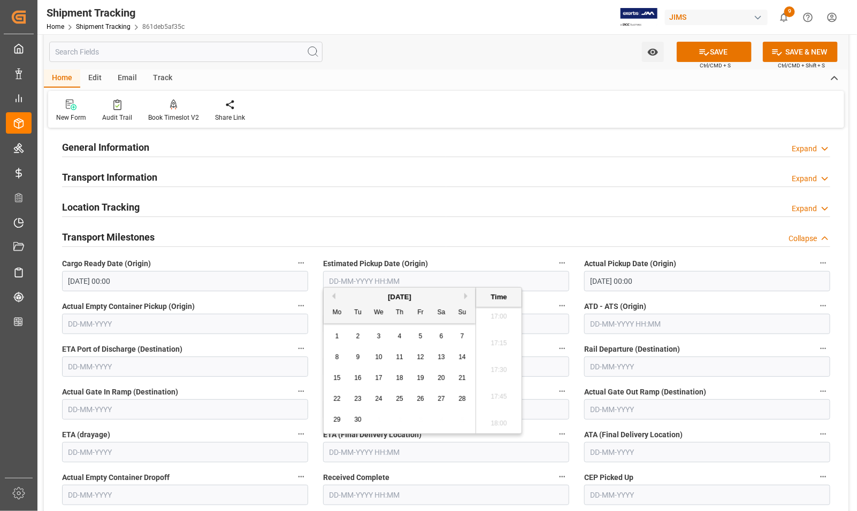
type input "03-09-2025 00:00"
click at [685, 51] on button "SAVE" at bounding box center [713, 52] width 75 height 20
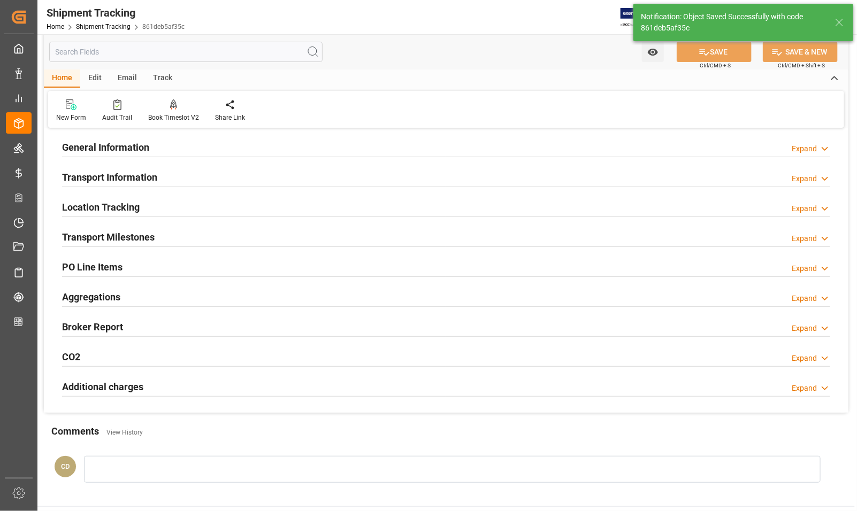
click at [90, 204] on h2 "Location Tracking" at bounding box center [101, 207] width 78 height 14
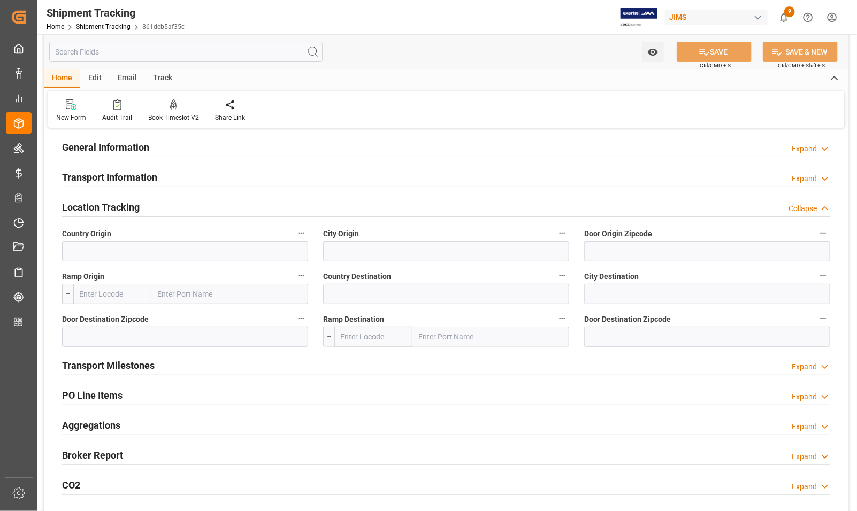
click at [74, 175] on h2 "Transport Information" at bounding box center [109, 177] width 95 height 14
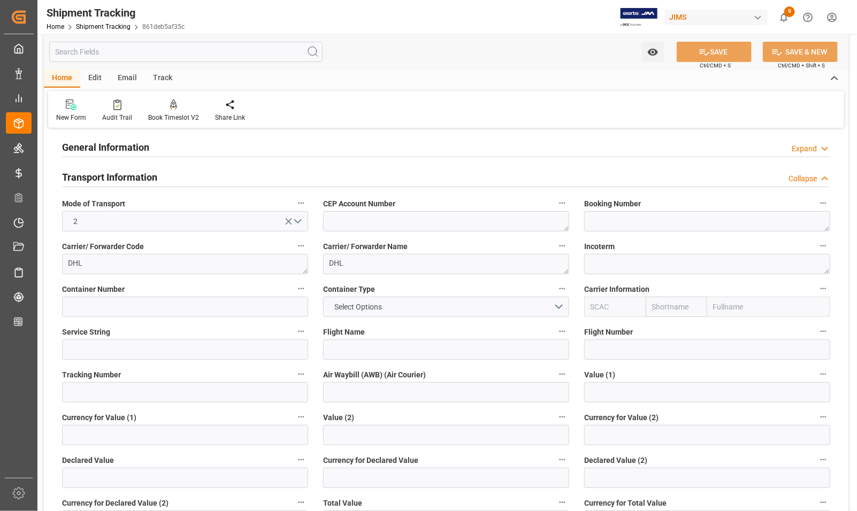
scroll to position [134, 0]
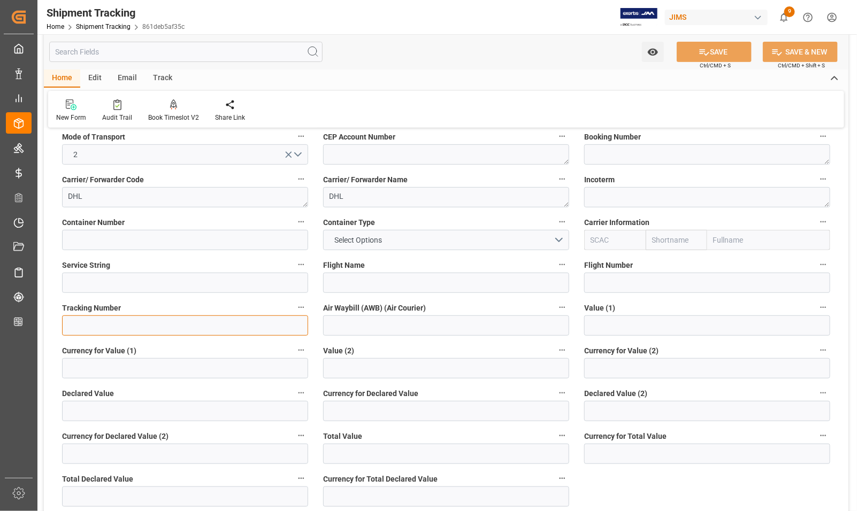
click at [155, 322] on input at bounding box center [185, 326] width 246 height 20
paste input "7835979130"
type input "7835979130"
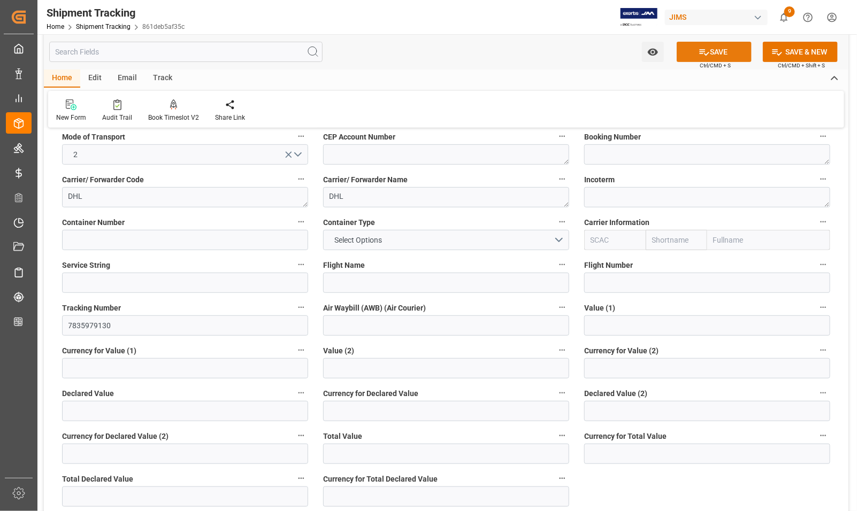
click at [706, 50] on icon at bounding box center [703, 52] width 11 height 11
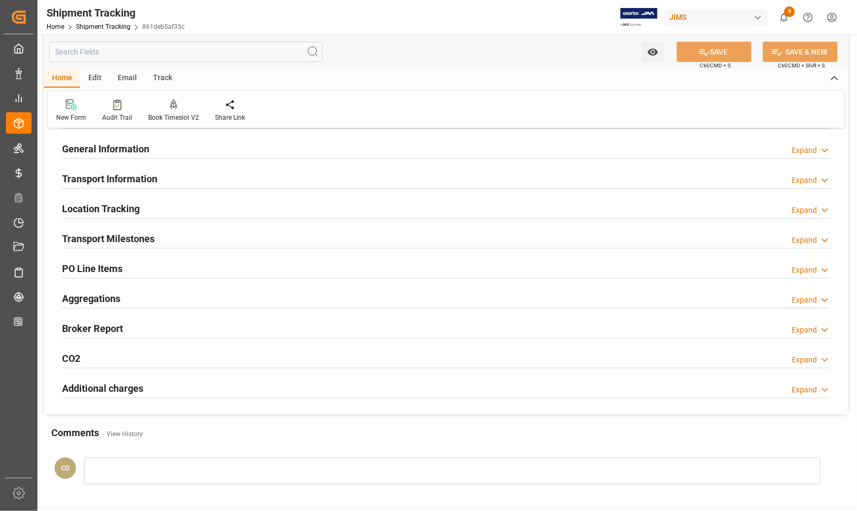
scroll to position [0, 0]
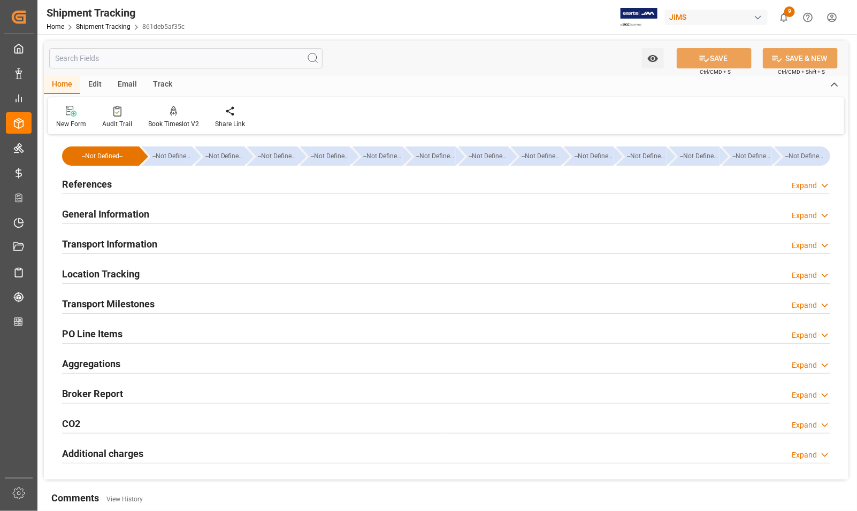
click at [83, 183] on h2 "References" at bounding box center [87, 184] width 50 height 14
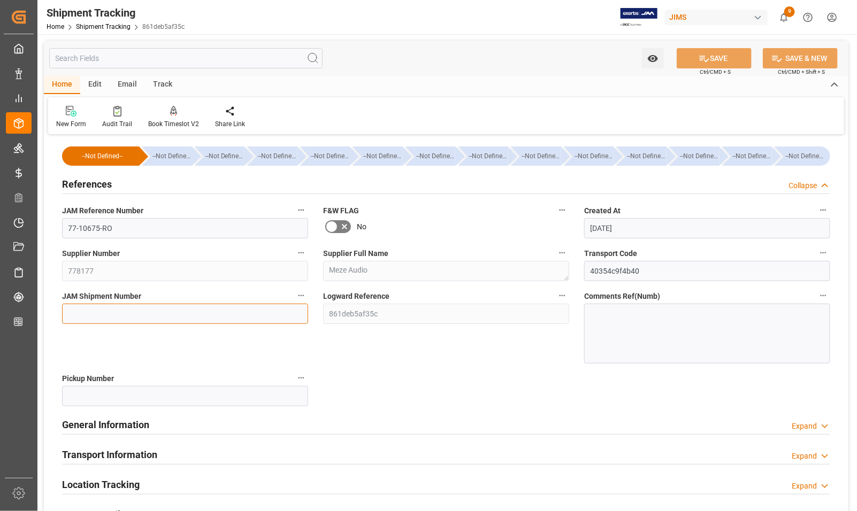
click at [89, 313] on input at bounding box center [185, 314] width 246 height 20
type input "72766"
click at [165, 239] on div "JAM Reference Number 77-10675-RO" at bounding box center [185, 220] width 261 height 43
click at [704, 57] on icon at bounding box center [703, 58] width 11 height 11
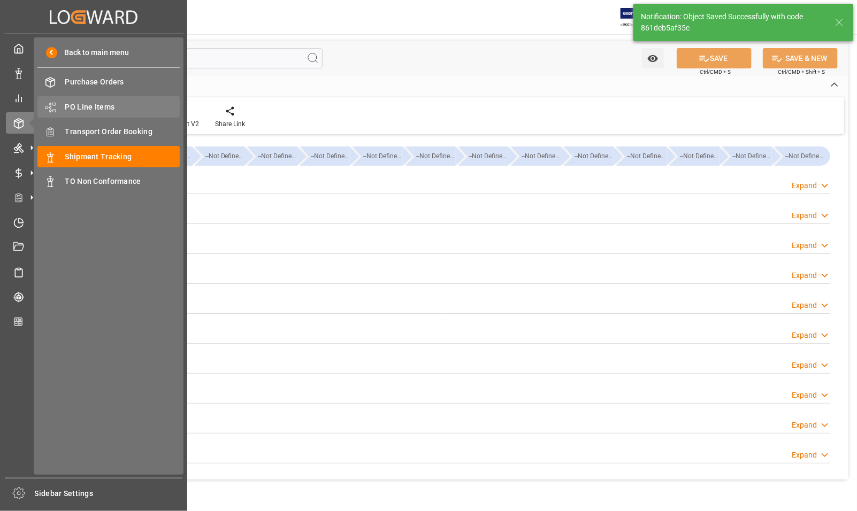
click at [80, 103] on span "PO Line Items" at bounding box center [122, 107] width 115 height 11
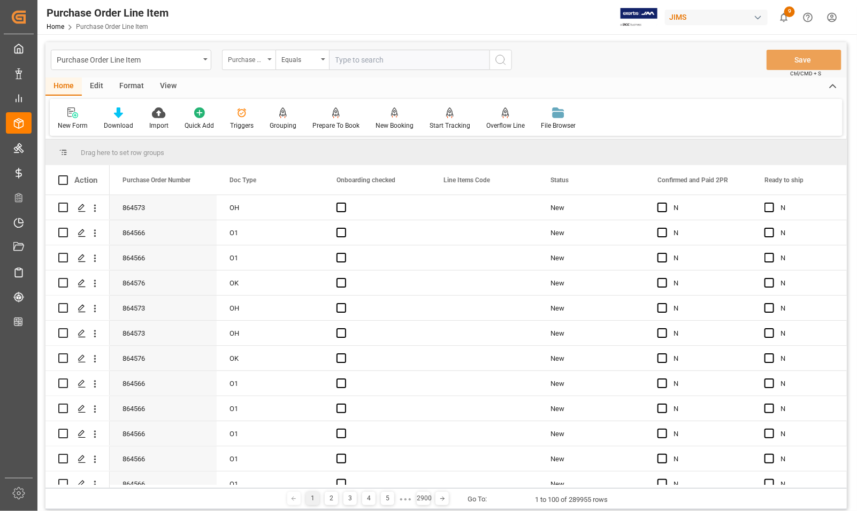
click at [248, 57] on div "Purchase Order Number" at bounding box center [246, 58] width 36 height 12
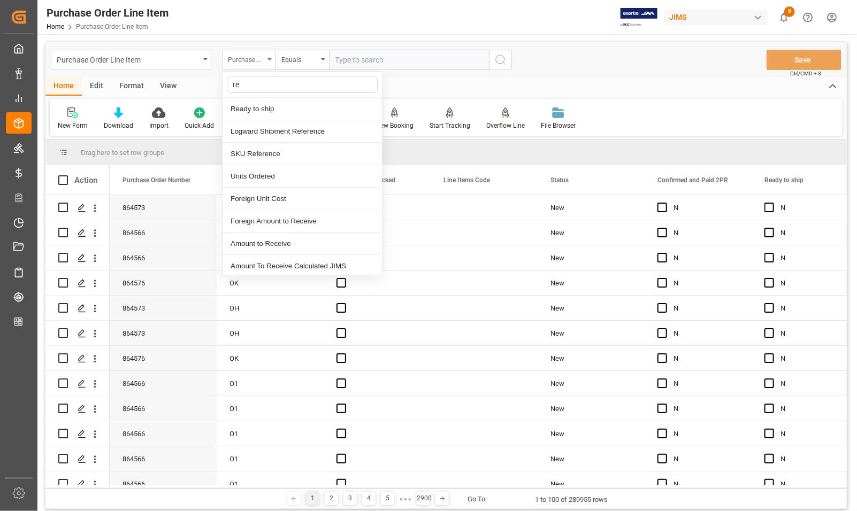
type input "ref"
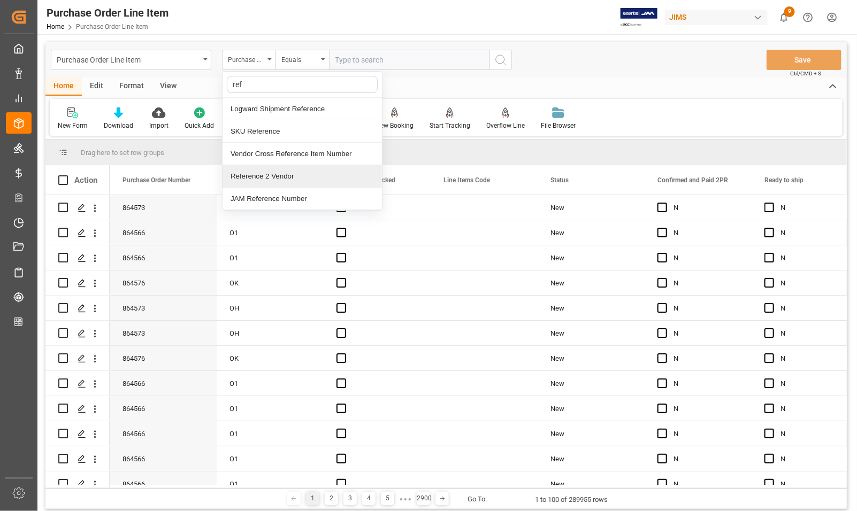
click at [267, 181] on div "Reference 2 Vendor" at bounding box center [301, 176] width 159 height 22
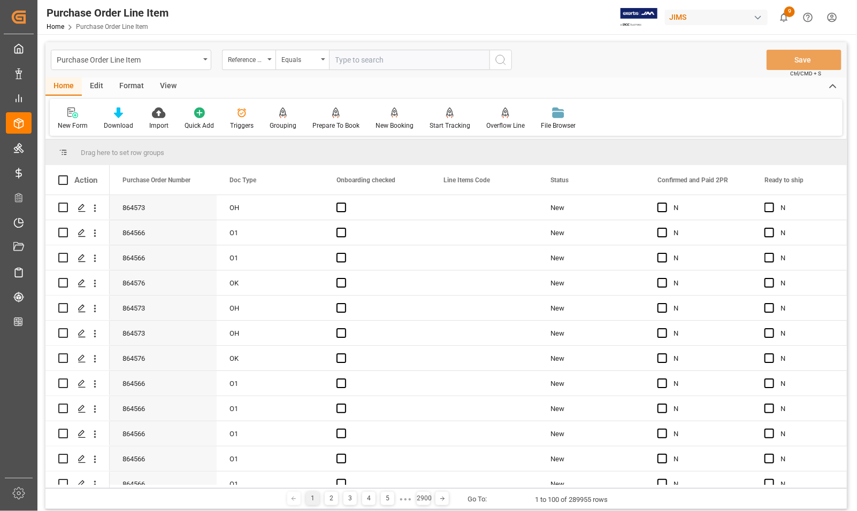
click at [394, 60] on input "text" at bounding box center [409, 60] width 160 height 20
click at [394, 56] on input "text" at bounding box center [409, 60] width 160 height 20
click at [162, 86] on div "View" at bounding box center [168, 87] width 33 height 18
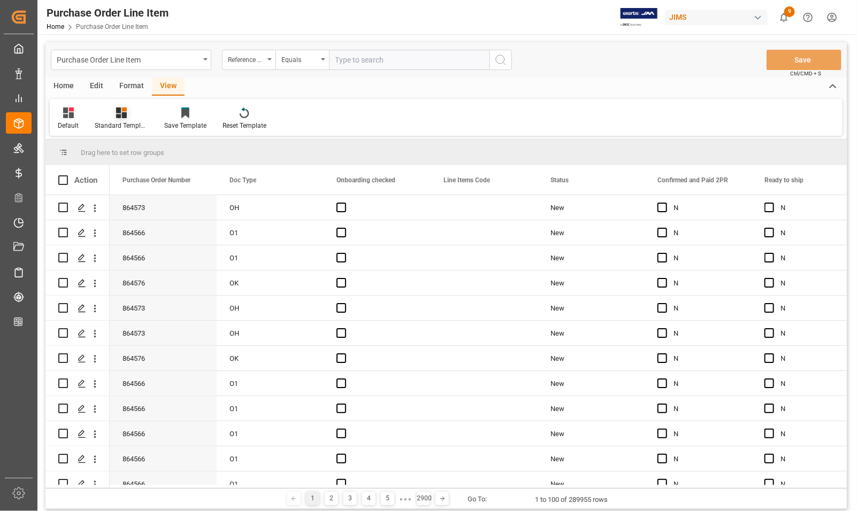
click at [113, 121] on div "Standard Templates" at bounding box center [121, 126] width 53 height 10
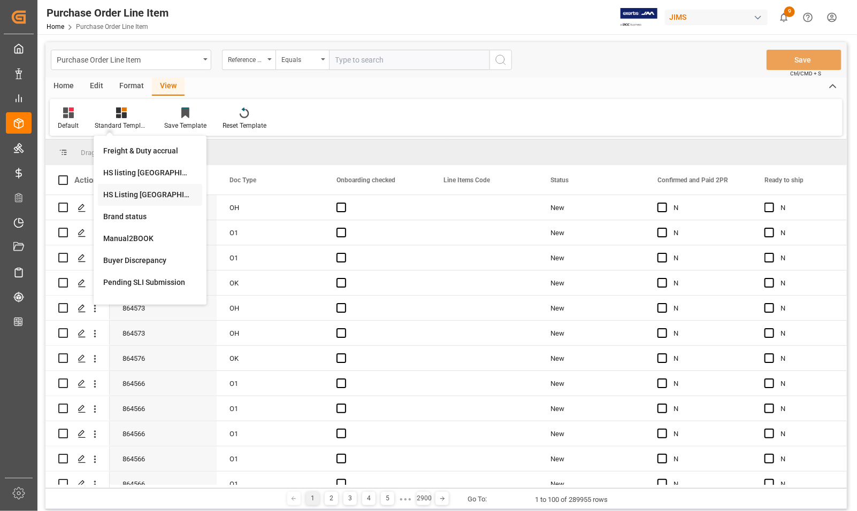
click at [126, 197] on div "HS Listing CANADA" at bounding box center [150, 194] width 94 height 11
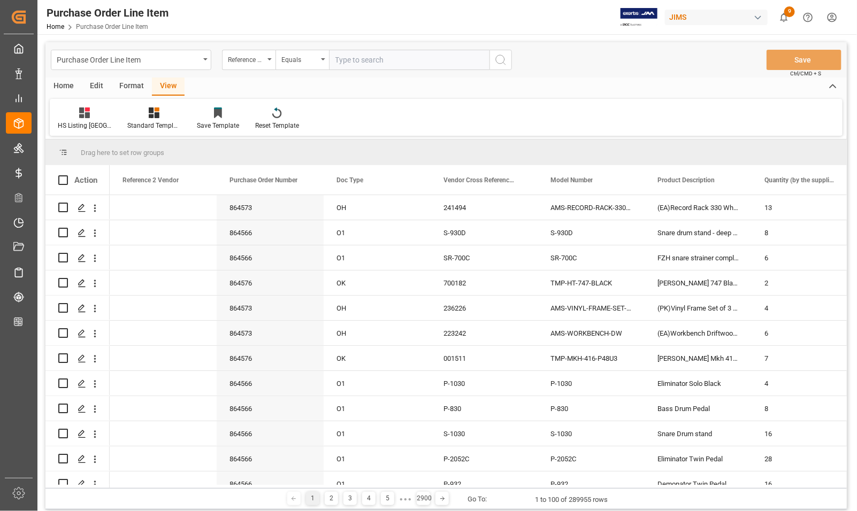
click at [350, 59] on input "text" at bounding box center [409, 60] width 160 height 20
type input "77-10675-RO"
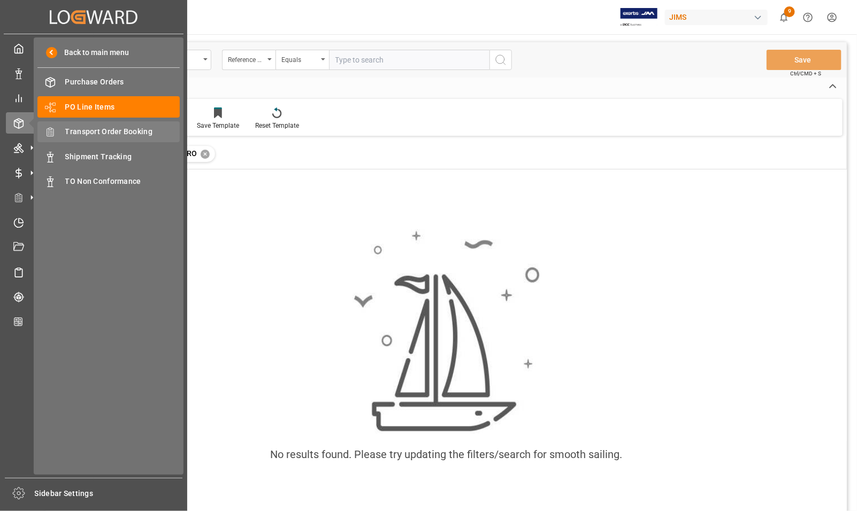
click at [83, 128] on span "Transport Order Booking" at bounding box center [122, 131] width 115 height 11
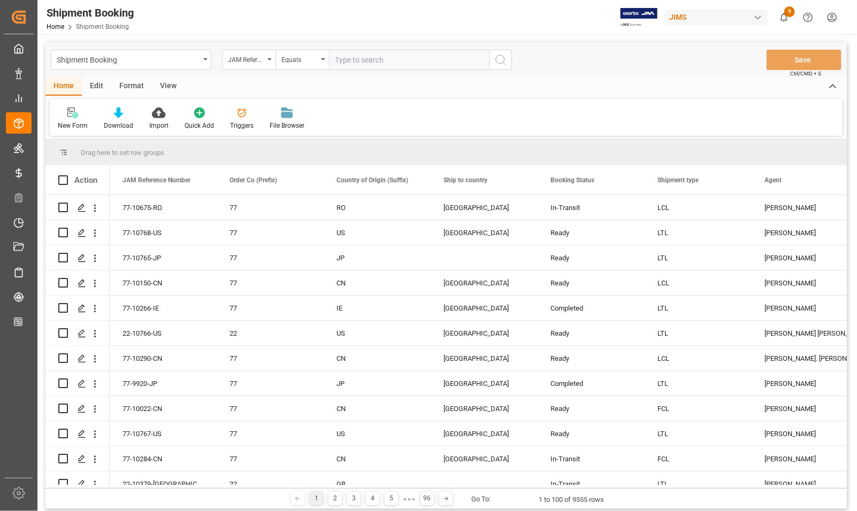
click at [356, 59] on input "text" at bounding box center [409, 60] width 160 height 20
type input "77-10675-RO"
click at [500, 59] on icon "search button" at bounding box center [500, 59] width 13 height 13
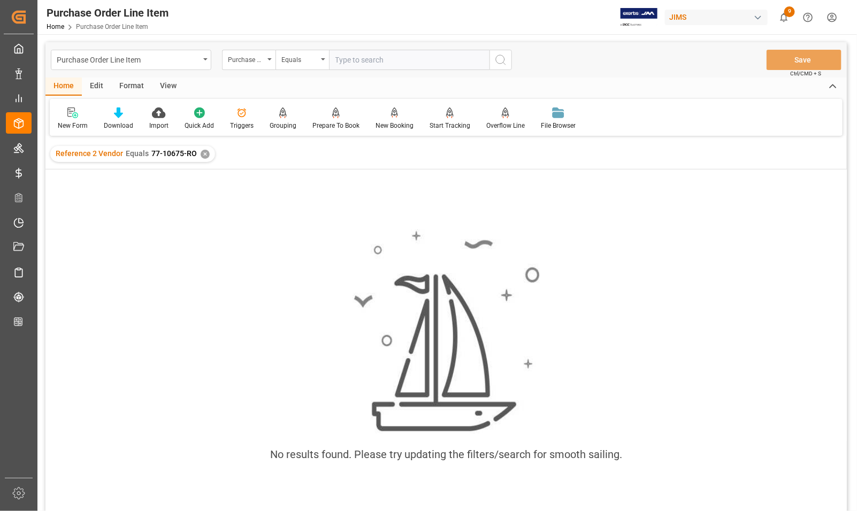
click at [202, 151] on div "✕" at bounding box center [205, 154] width 9 height 9
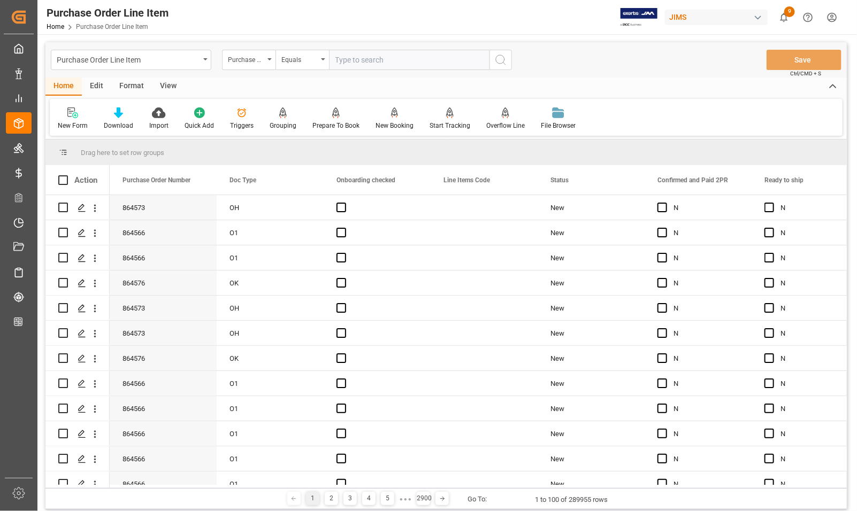
click at [406, 60] on input "text" at bounding box center [409, 60] width 160 height 20
type input "77-10675-RO"
click at [501, 58] on icon "search button" at bounding box center [500, 59] width 13 height 13
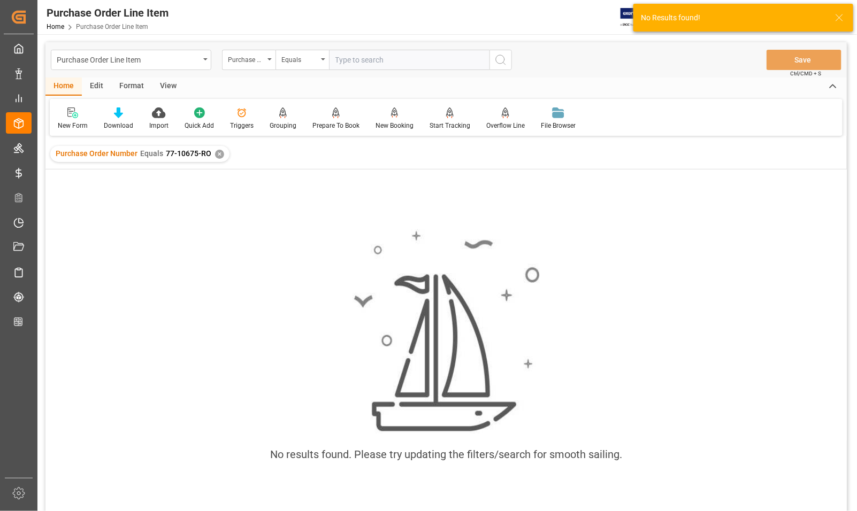
click at [216, 156] on div "✕" at bounding box center [219, 154] width 9 height 9
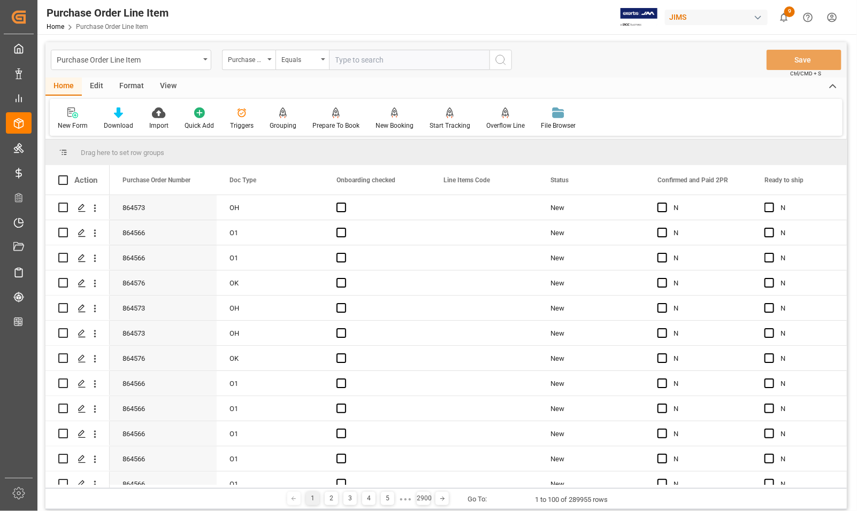
click at [342, 55] on input "text" at bounding box center [409, 60] width 160 height 20
type input "7"
type input "77-10675-RO"
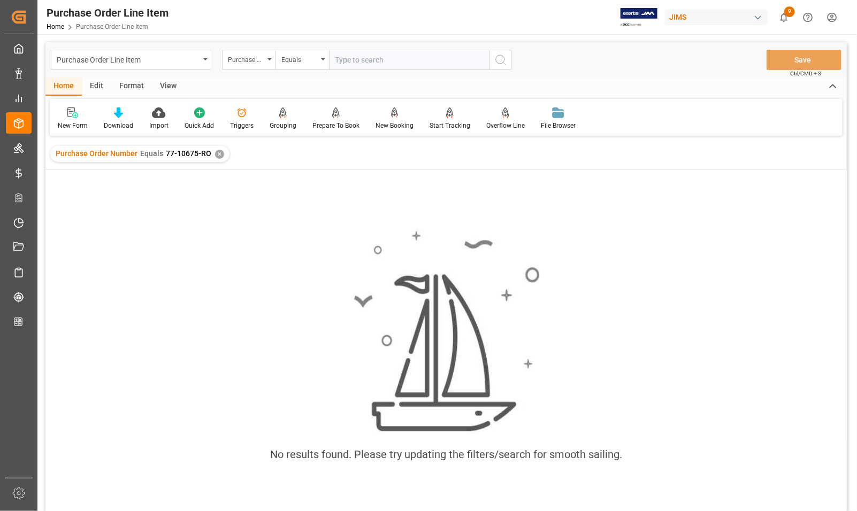
click at [217, 152] on div "✕" at bounding box center [219, 154] width 9 height 9
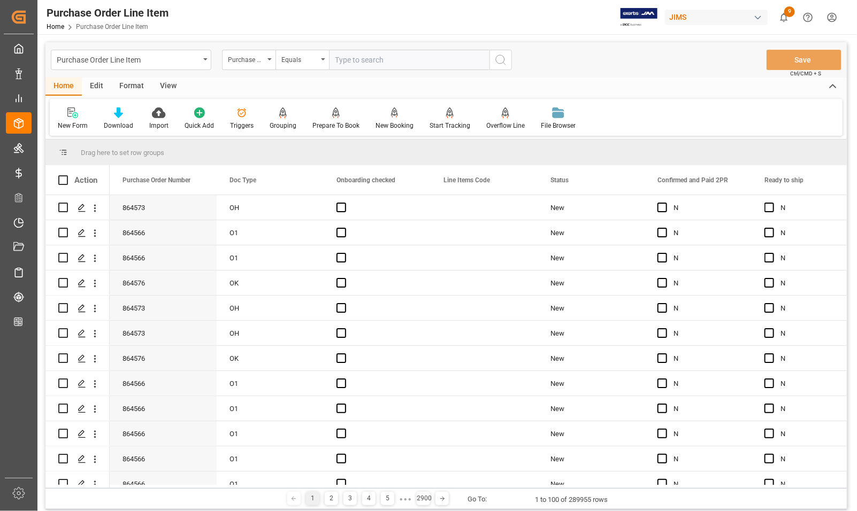
click at [345, 57] on input "text" at bounding box center [409, 60] width 160 height 20
type input "77-10675-RO"
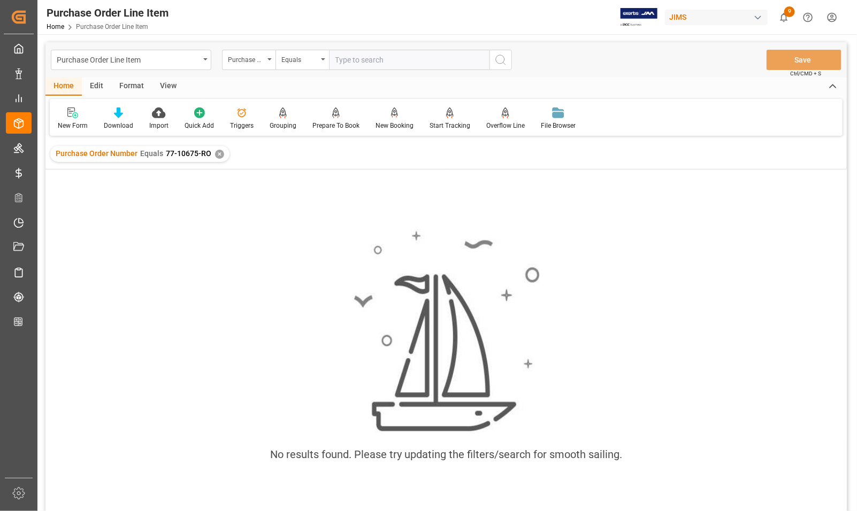
click at [212, 154] on div "Purchase Order Number Equals 77-10675-RO ✕" at bounding box center [139, 154] width 179 height 16
click at [215, 153] on div "✕" at bounding box center [219, 154] width 9 height 9
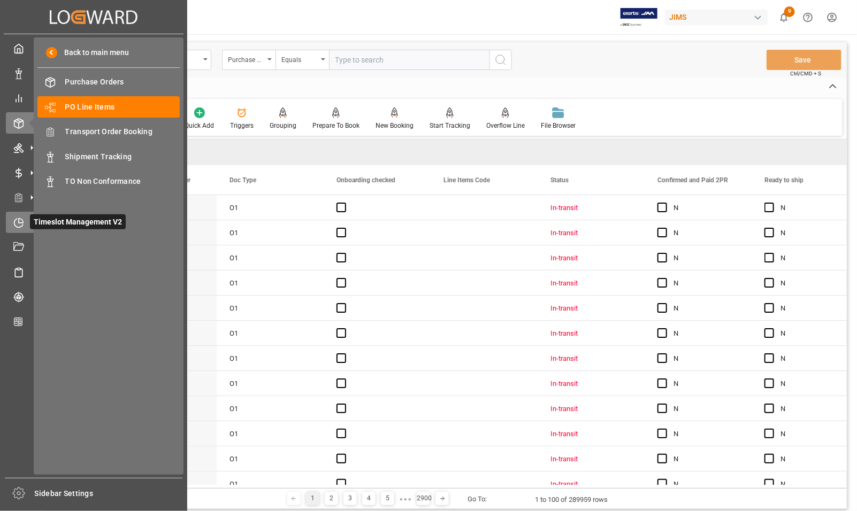
click at [20, 220] on icon at bounding box center [18, 223] width 11 height 11
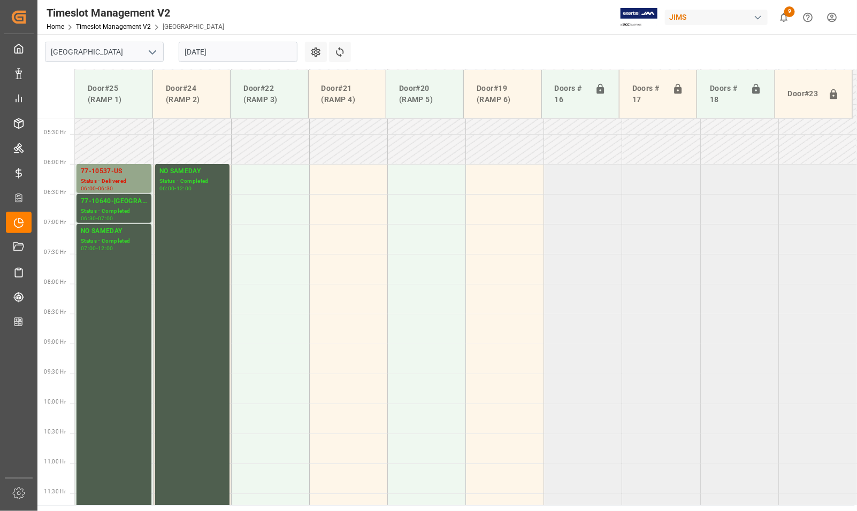
scroll to position [287, 0]
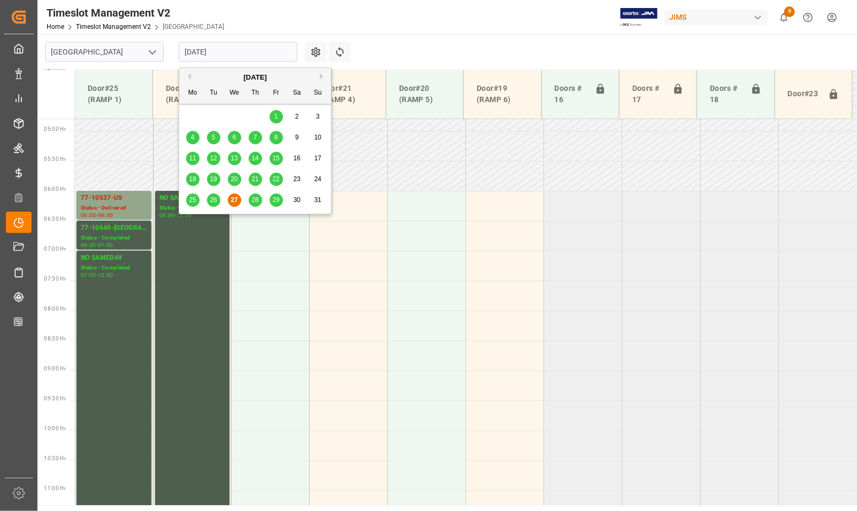
click at [217, 55] on input "[DATE]" at bounding box center [238, 52] width 119 height 20
click at [256, 201] on span "28" at bounding box center [254, 199] width 7 height 7
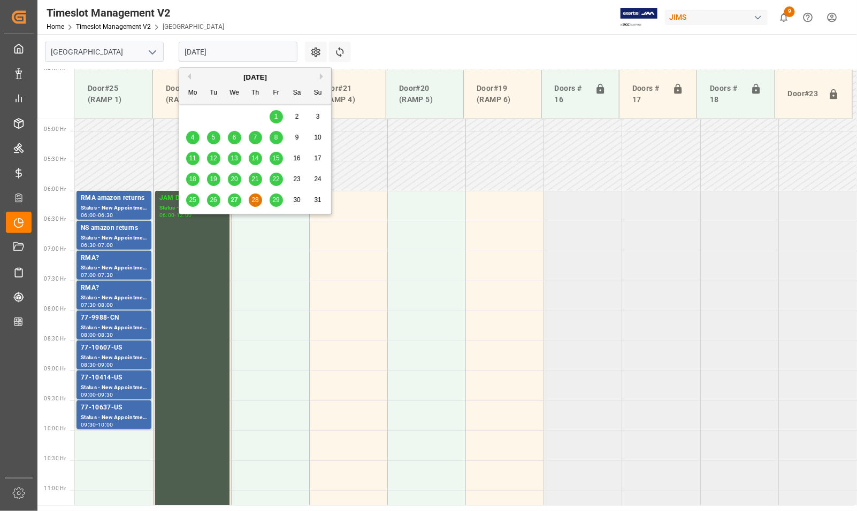
click at [244, 47] on input "28-08-2025" at bounding box center [238, 52] width 119 height 20
click at [276, 201] on span "29" at bounding box center [275, 199] width 7 height 7
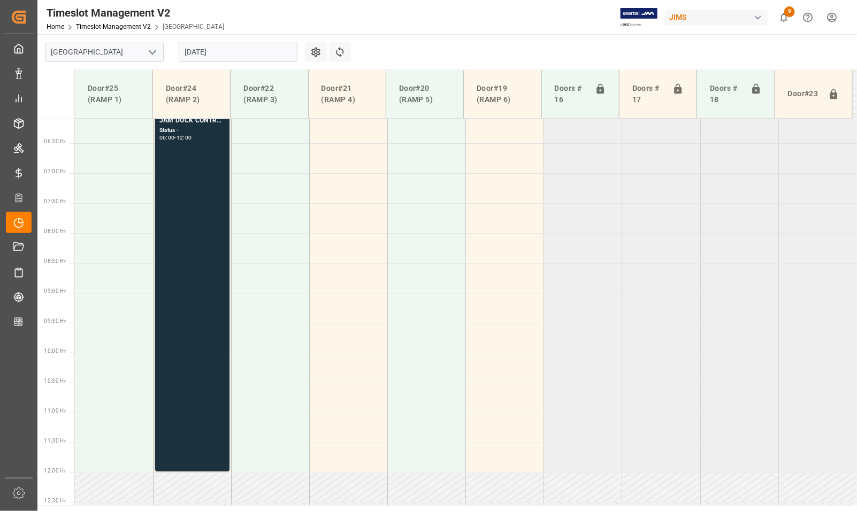
scroll to position [220, 0]
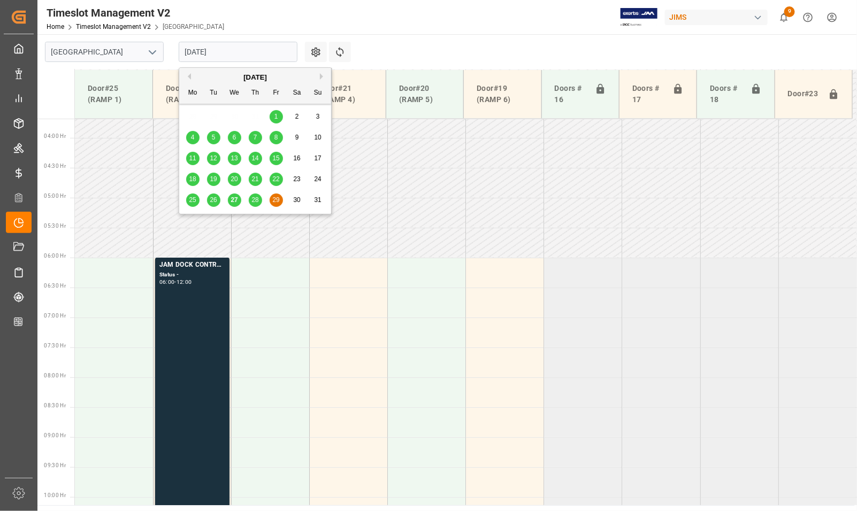
click at [234, 49] on input "29-08-2025" at bounding box center [238, 52] width 119 height 20
click at [321, 75] on button "Next Month" at bounding box center [323, 76] width 6 height 6
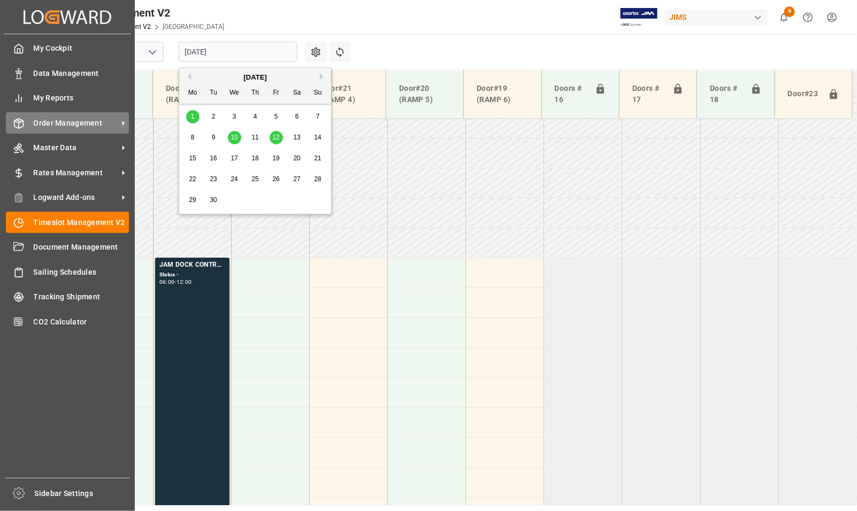
click at [56, 119] on span "Order Management" at bounding box center [76, 123] width 84 height 11
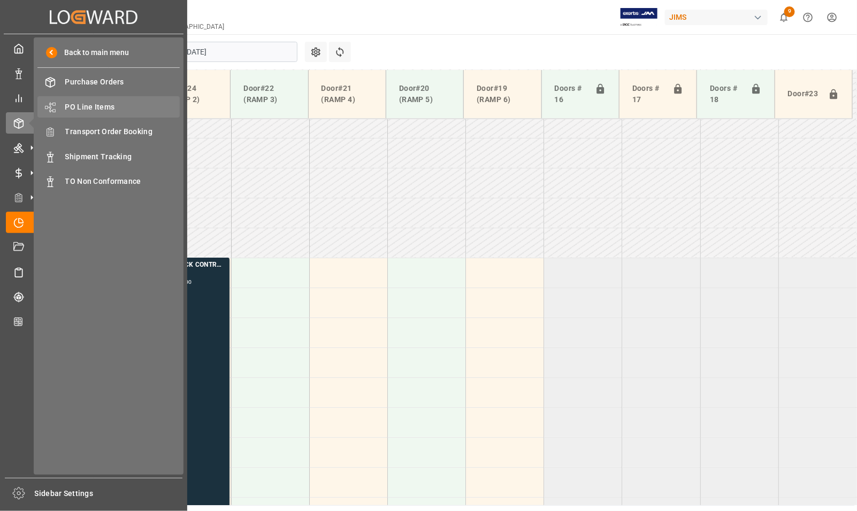
click at [123, 105] on span "PO Line Items" at bounding box center [122, 107] width 115 height 11
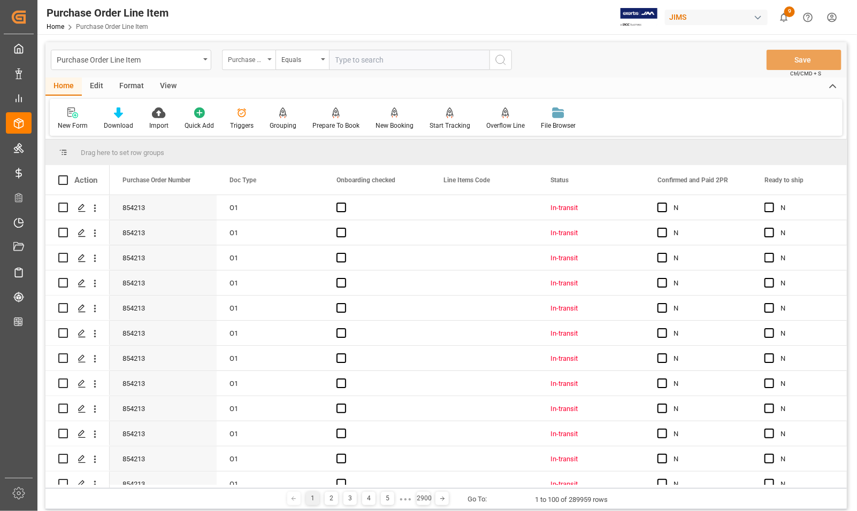
click at [258, 55] on div "Purchase Order Number" at bounding box center [246, 58] width 36 height 12
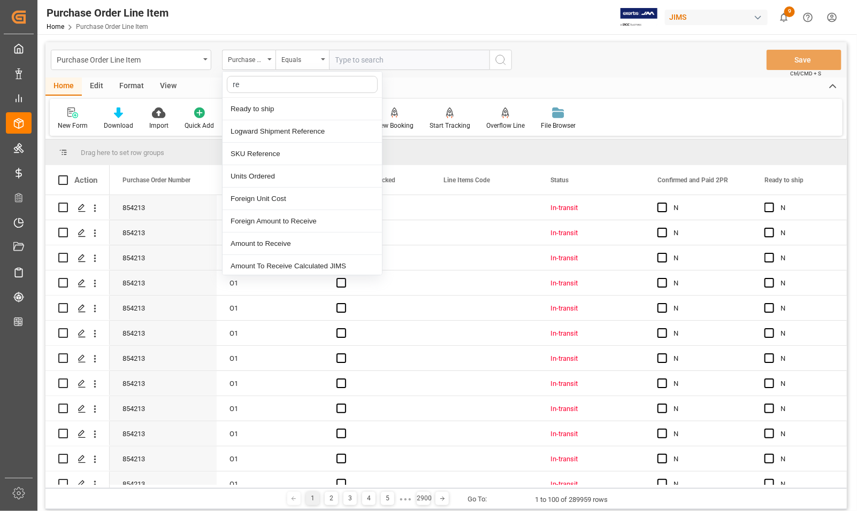
type input "ref"
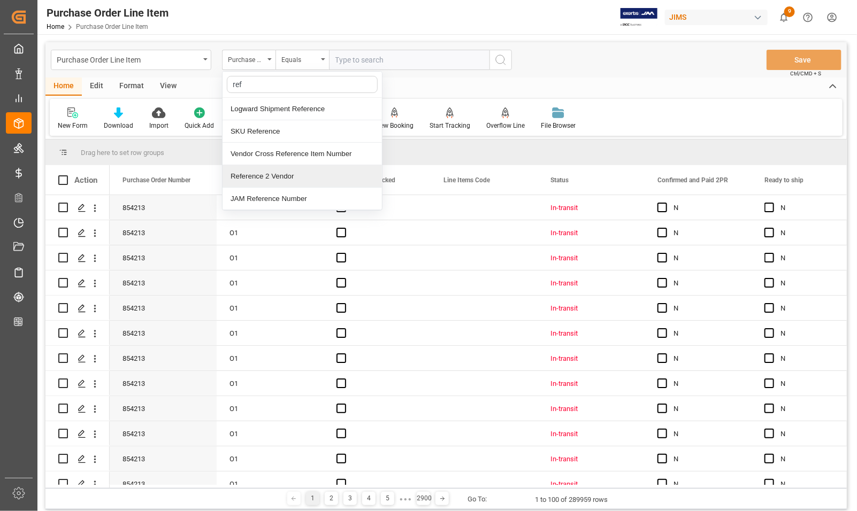
click at [268, 174] on div "Reference 2 Vendor" at bounding box center [301, 176] width 159 height 22
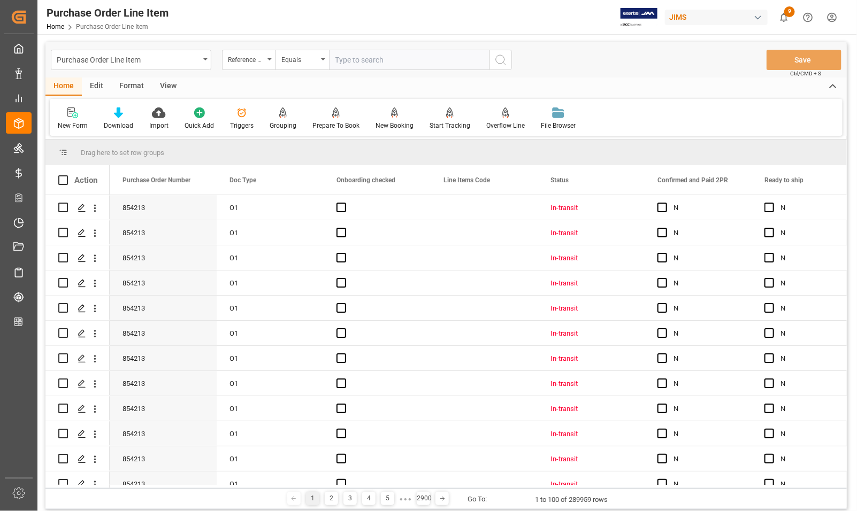
click at [344, 61] on input "text" at bounding box center [409, 60] width 160 height 20
click at [168, 81] on div "View" at bounding box center [168, 87] width 33 height 18
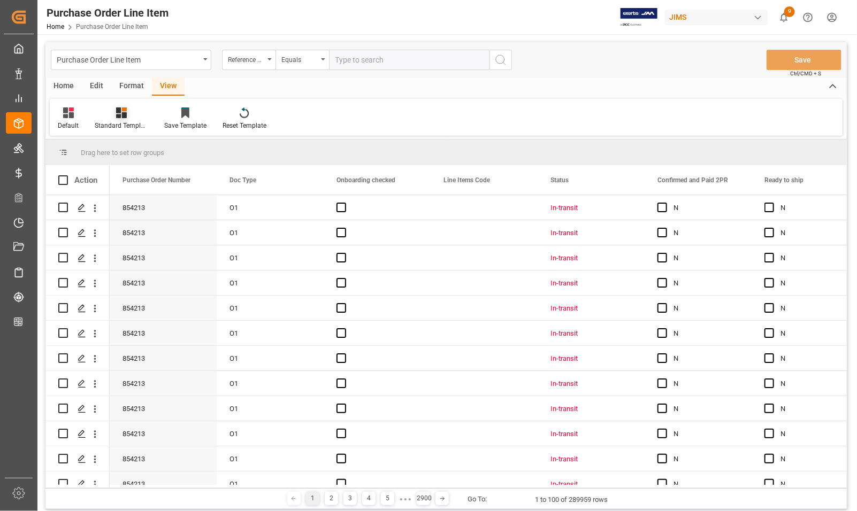
click at [121, 119] on div "Standard Templates" at bounding box center [122, 119] width 70 height 24
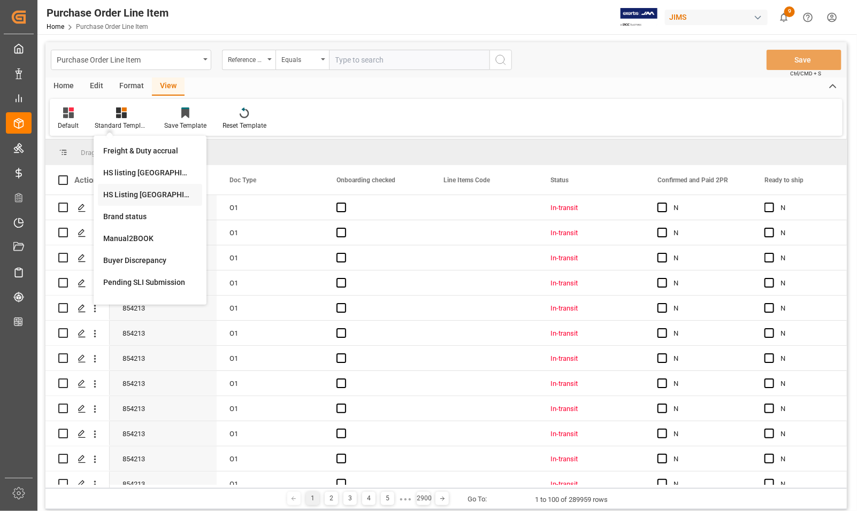
click at [119, 191] on div "HS Listing CANADA" at bounding box center [150, 194] width 94 height 11
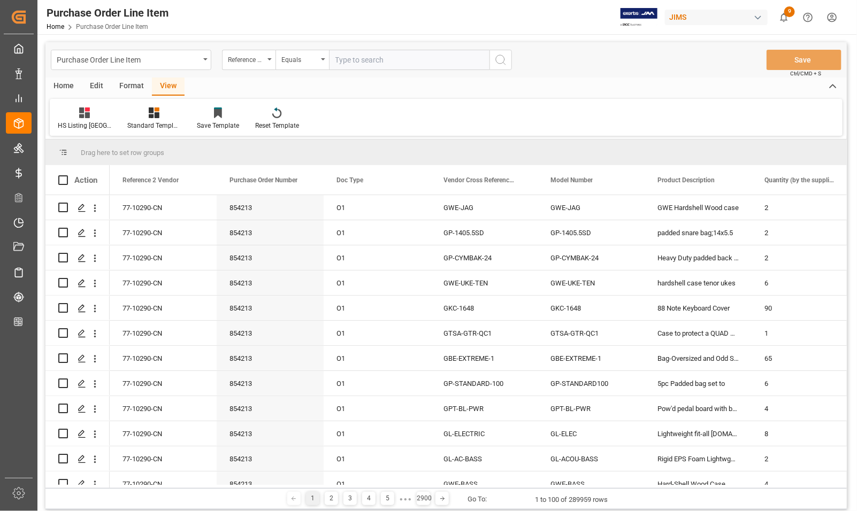
click at [337, 59] on input "text" at bounding box center [409, 60] width 160 height 20
type input "77-10675-RO"
click at [501, 62] on icon "search button" at bounding box center [500, 59] width 13 height 13
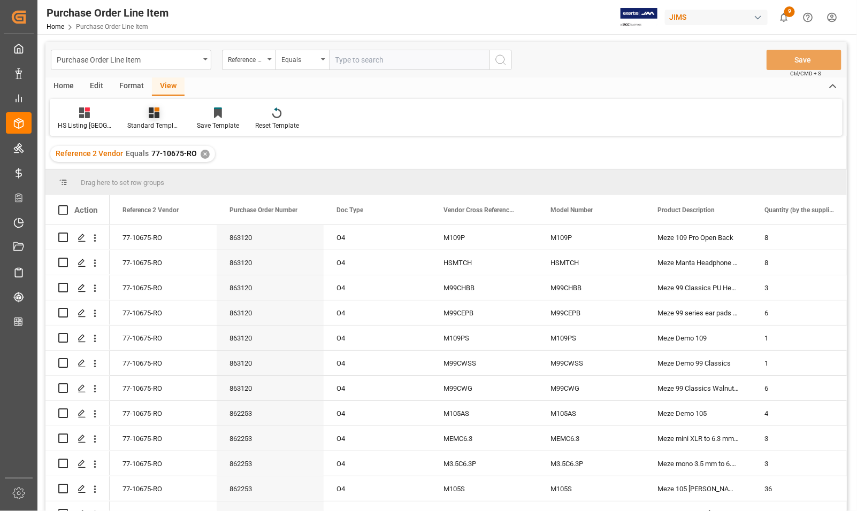
click at [153, 113] on icon at bounding box center [154, 112] width 11 height 11
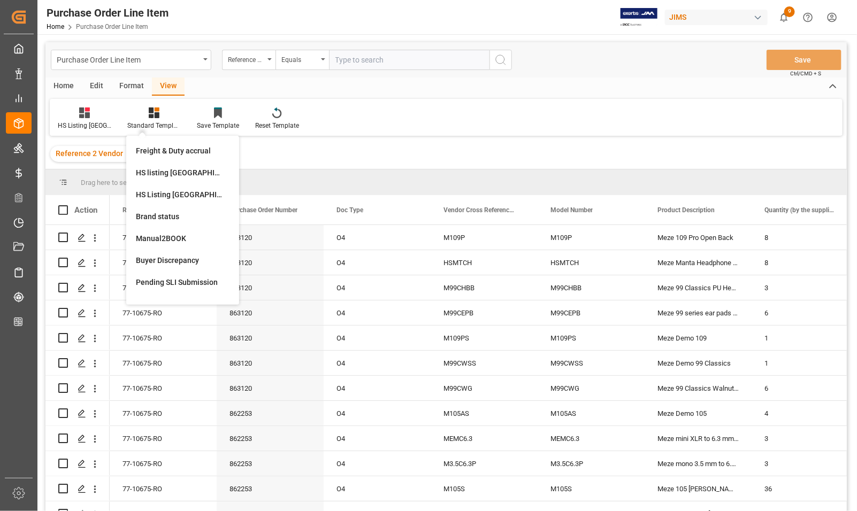
click at [97, 83] on div "Edit" at bounding box center [96, 87] width 29 height 18
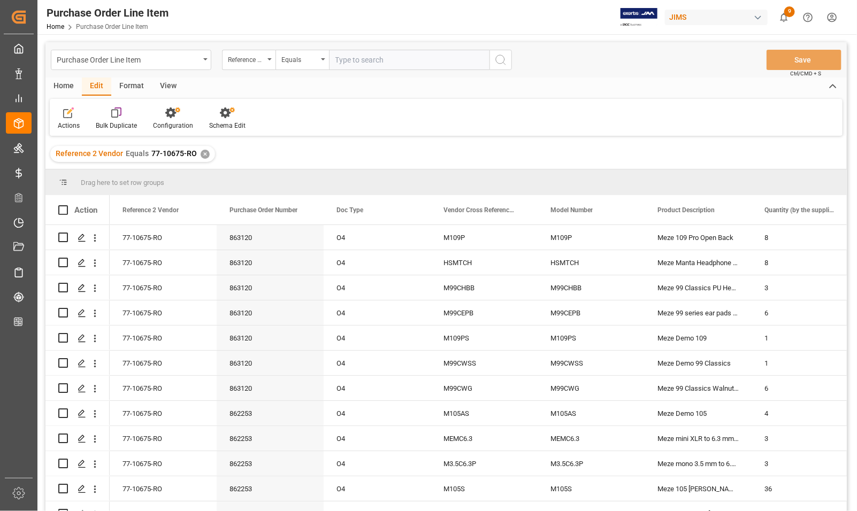
click at [65, 83] on div "Home" at bounding box center [63, 87] width 36 height 18
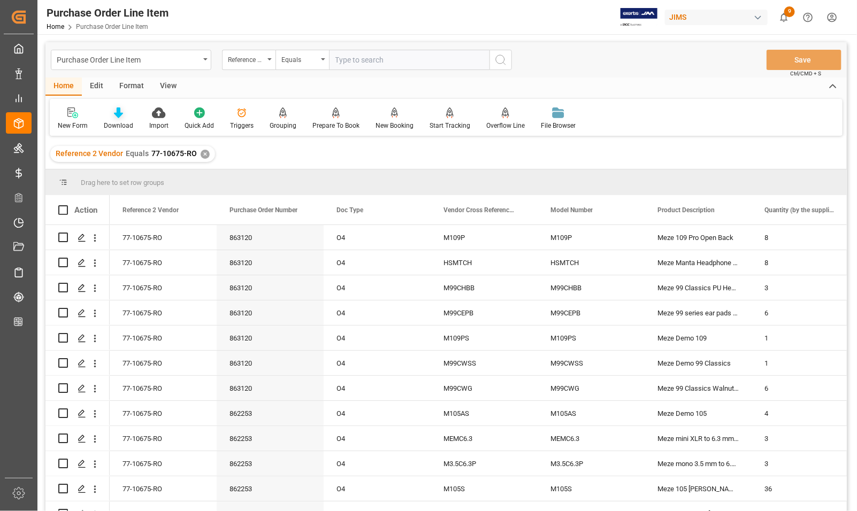
click at [114, 121] on div "Download" at bounding box center [118, 126] width 29 height 10
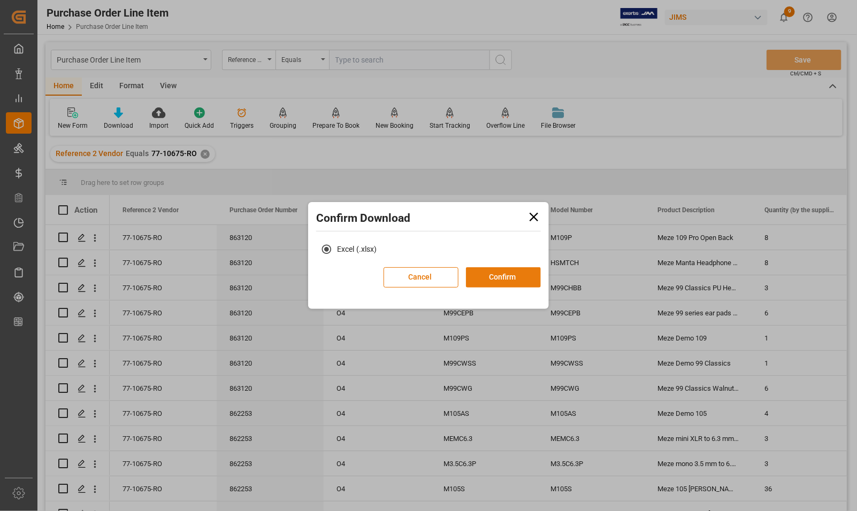
click at [501, 276] on button "Confirm" at bounding box center [503, 277] width 75 height 20
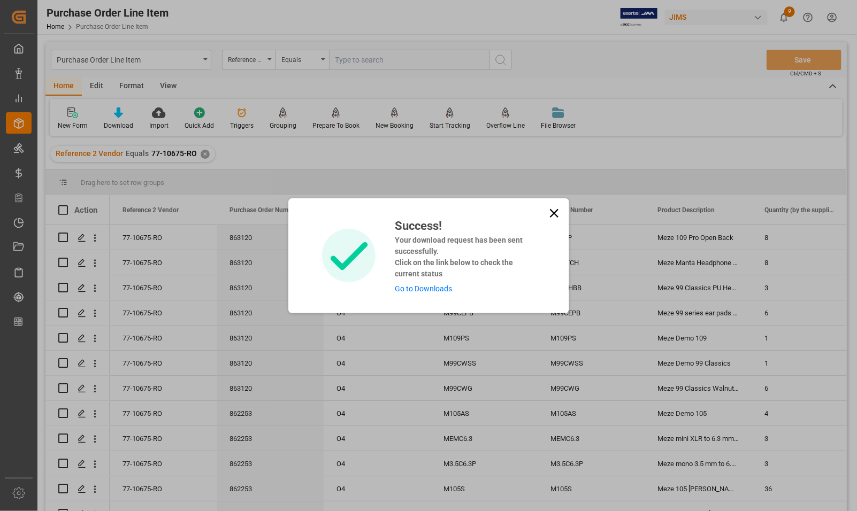
click at [428, 290] on link "Go to Downloads" at bounding box center [423, 288] width 57 height 9
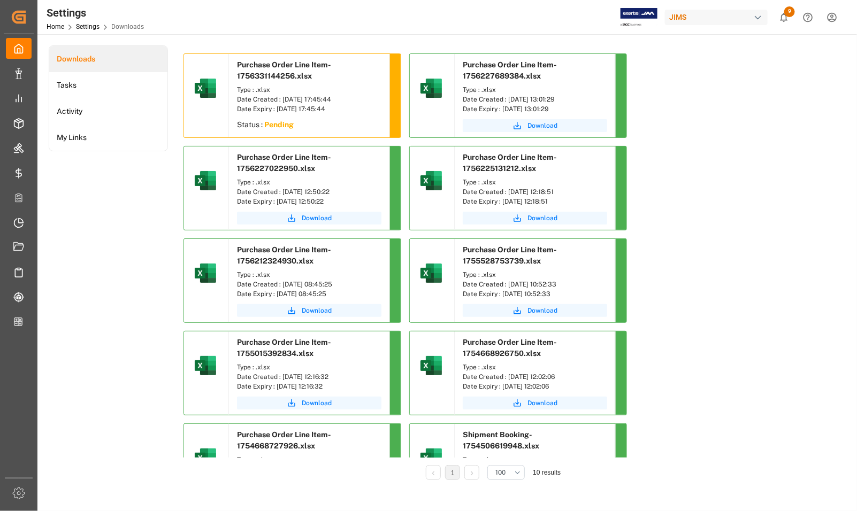
click at [344, 102] on div "Date Created : 27-08-2025 17:45:44" at bounding box center [309, 100] width 144 height 10
click at [281, 180] on div "Type : .xlsx" at bounding box center [309, 183] width 144 height 10
click at [279, 99] on div "Date Created : 27-08-2025 17:45:44" at bounding box center [309, 100] width 144 height 10
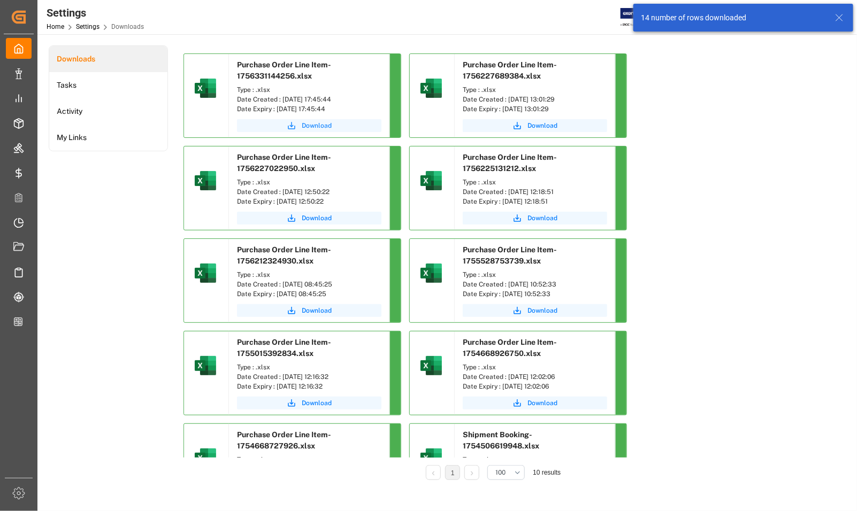
click at [306, 127] on span "Download" at bounding box center [317, 126] width 30 height 10
